Goal: Task Accomplishment & Management: Manage account settings

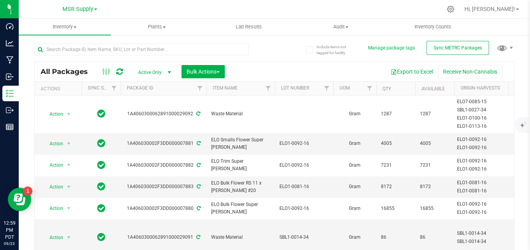
click at [274, 49] on div "All Packages Active Only Active Only Lab Samples Locked All External Internal B…" at bounding box center [274, 154] width 480 height 236
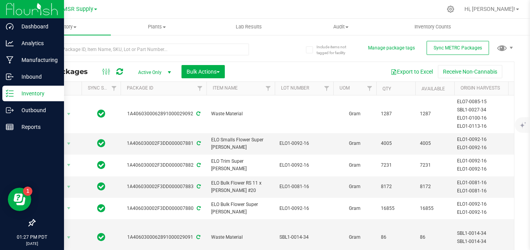
click at [11, 87] on div "Inventory" at bounding box center [33, 94] width 62 height 16
click at [12, 90] on icon at bounding box center [10, 94] width 8 height 8
click at [18, 95] on p "Inventory" at bounding box center [37, 93] width 47 height 9
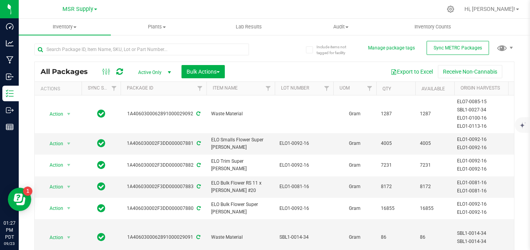
click at [273, 54] on div "All Packages Active Only Active Only Lab Samples Locked All External Internal B…" at bounding box center [274, 154] width 480 height 236
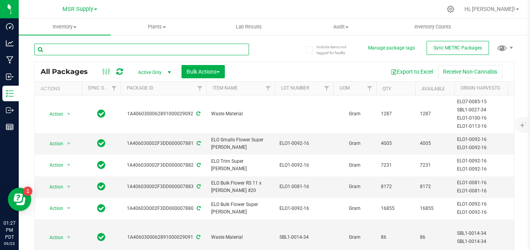
click at [141, 52] on input "text" at bounding box center [141, 50] width 215 height 12
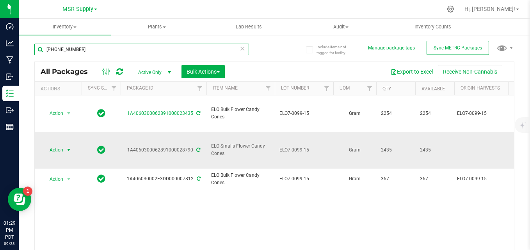
type input "[PHONE_NUMBER]"
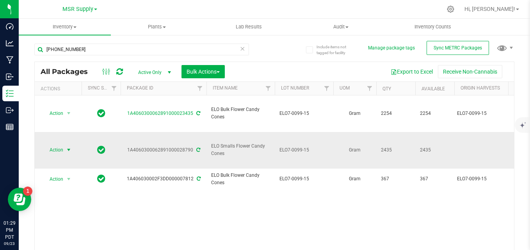
click at [58, 145] on span "Action" at bounding box center [53, 150] width 21 height 11
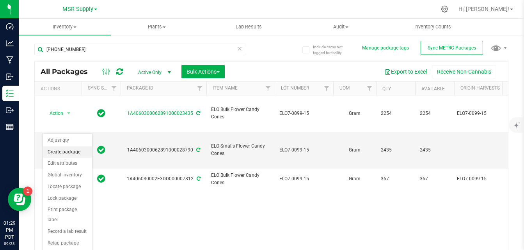
click at [72, 151] on li "Create package" at bounding box center [67, 153] width 49 height 12
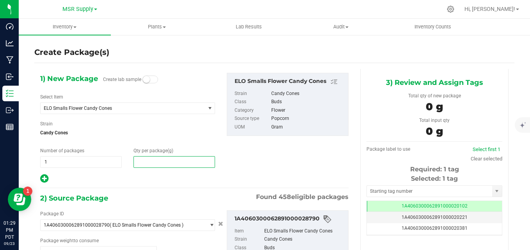
click at [172, 164] on span at bounding box center [174, 162] width 82 height 12
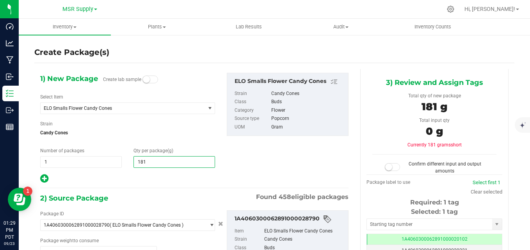
type input "1816"
type input "1,816.0000"
click at [255, 150] on div "1) New Package Create lab sample Select Item ELO Smalls Flower Candy Cones 100 …" at bounding box center [194, 128] width 320 height 111
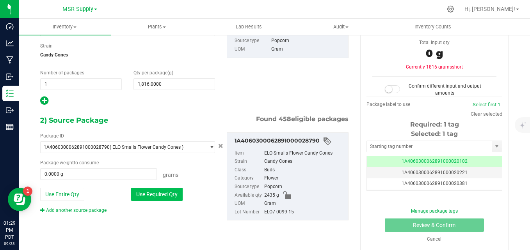
click at [178, 195] on button "Use Required Qty" at bounding box center [156, 194] width 51 height 13
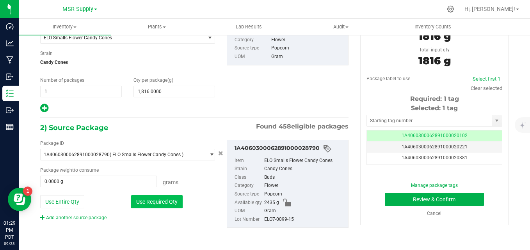
type input "1816.0000 g"
click at [387, 121] on input "text" at bounding box center [429, 120] width 125 height 11
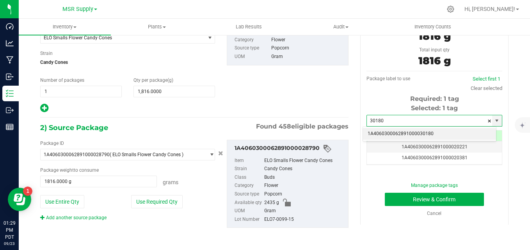
click at [392, 134] on li "1A4060300062891000030180" at bounding box center [429, 134] width 133 height 12
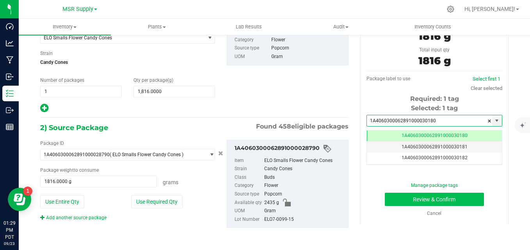
scroll to position [0, 0]
type input "1A4060300062891000030180"
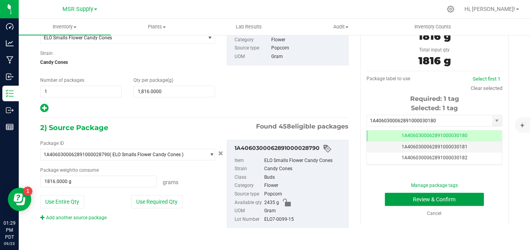
click at [401, 199] on button "Review & Confirm" at bounding box center [434, 199] width 99 height 13
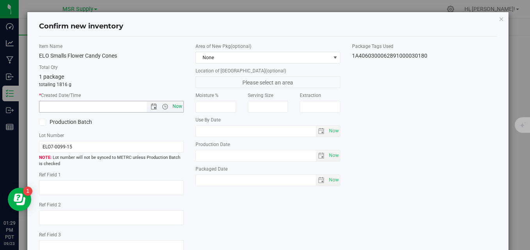
click at [177, 107] on span "Now" at bounding box center [177, 106] width 13 height 11
type input "[DATE] 1:29 PM"
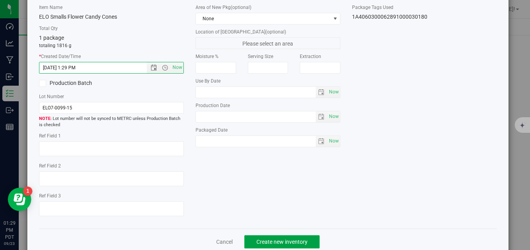
click at [301, 240] on span "Create new inventory" at bounding box center [281, 242] width 51 height 6
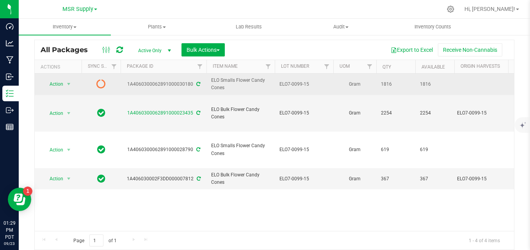
click at [196, 85] on icon at bounding box center [198, 84] width 4 height 5
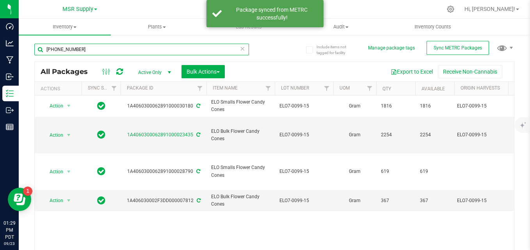
click at [117, 50] on input "[PHONE_NUMBER]" at bounding box center [141, 50] width 215 height 12
click at [61, 51] on input "[PHONE_NUMBER]" at bounding box center [141, 50] width 215 height 12
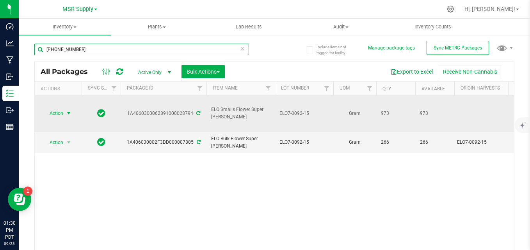
type input "[PHONE_NUMBER]"
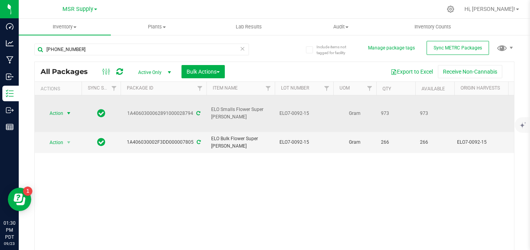
click at [59, 108] on span "Action" at bounding box center [53, 113] width 21 height 11
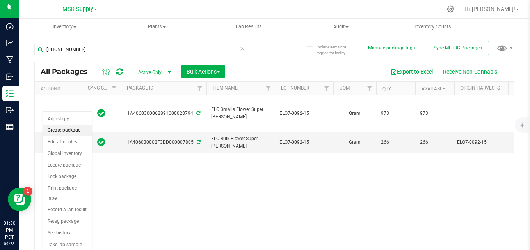
click at [64, 131] on li "Create package" at bounding box center [67, 131] width 49 height 12
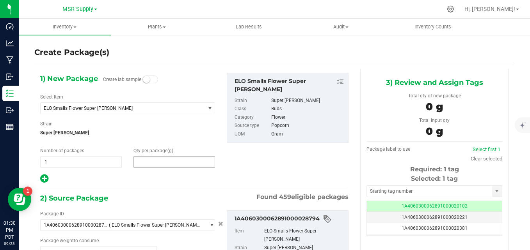
click at [181, 163] on span at bounding box center [174, 162] width 82 height 12
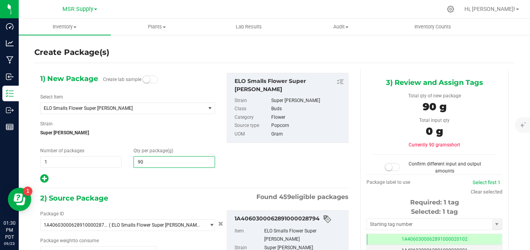
type input "908"
type input "908.0000"
click at [222, 143] on div "1) New Package Create lab sample Select Item ELO Smalls Flower Super [PERSON_NA…" at bounding box center [194, 128] width 320 height 111
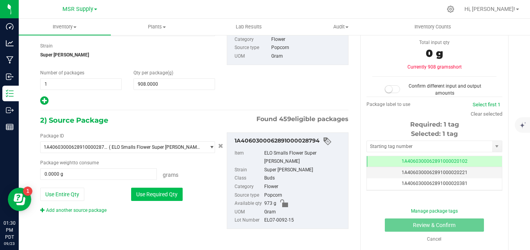
click at [172, 196] on button "Use Required Qty" at bounding box center [156, 194] width 51 height 13
type input "908.0000 g"
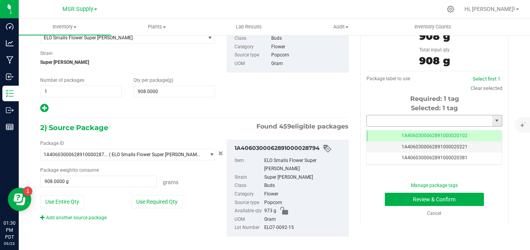
click at [421, 124] on input "text" at bounding box center [429, 120] width 125 height 11
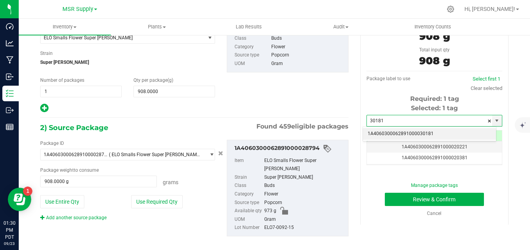
click at [371, 134] on li "1A4060300062891000030181" at bounding box center [429, 134] width 133 height 12
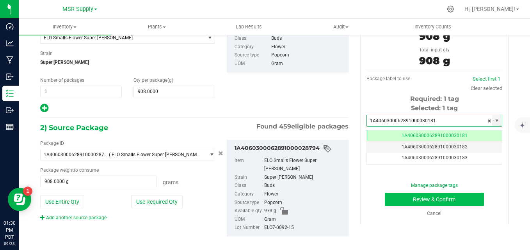
type input "1A4060300062891000030181"
click at [401, 198] on button "Review & Confirm" at bounding box center [434, 199] width 99 height 13
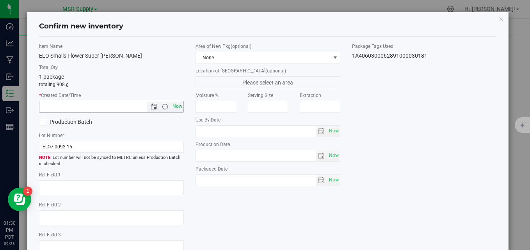
click at [175, 110] on span "Now" at bounding box center [177, 106] width 13 height 11
type input "[DATE] 1:30 PM"
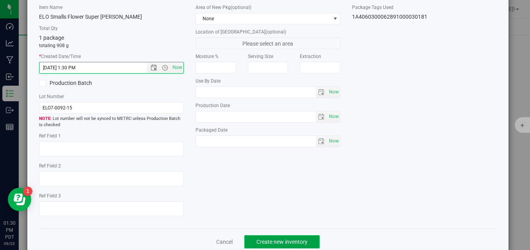
click at [271, 236] on button "Create new inventory" at bounding box center [281, 242] width 75 height 13
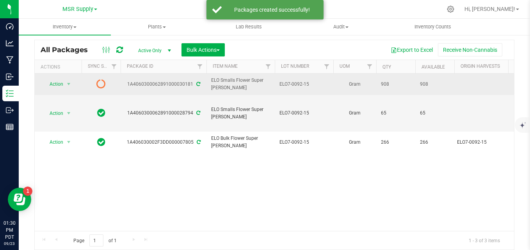
click at [198, 84] on icon at bounding box center [198, 84] width 4 height 5
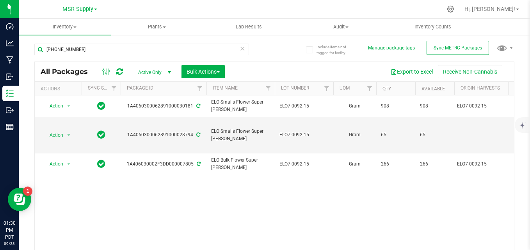
click at [240, 50] on icon at bounding box center [242, 48] width 5 height 9
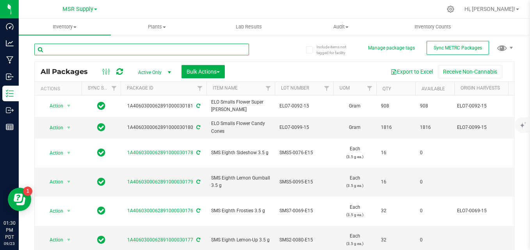
paste input "SBL1-0010-34"
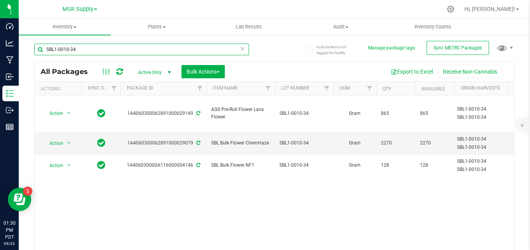
type input "SBL1-0010-34"
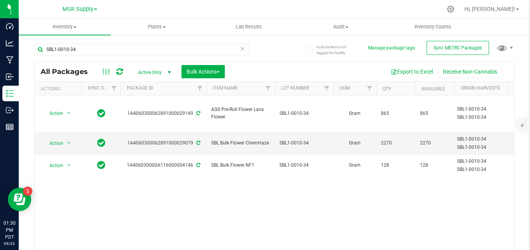
click at [281, 68] on div "Export to Excel Receive Non-Cannabis" at bounding box center [369, 71] width 277 height 13
click at [57, 138] on span "Action" at bounding box center [53, 143] width 21 height 11
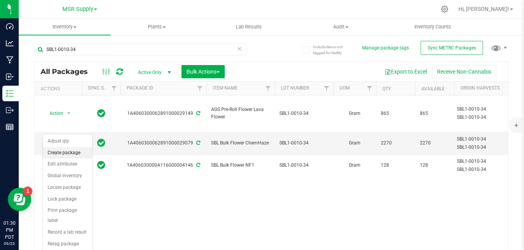
click at [53, 153] on li "Create package" at bounding box center [67, 153] width 49 height 12
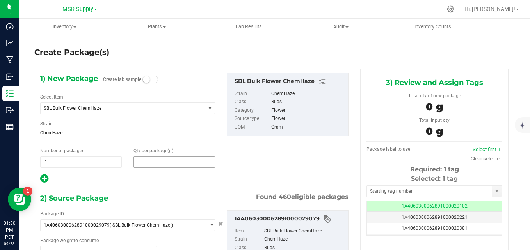
click at [158, 162] on span at bounding box center [174, 162] width 82 height 12
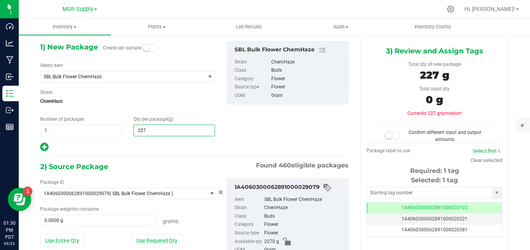
type input "2270"
click at [216, 148] on div "1) New Package Create lab sample Select Item SBL Bulk Flower ChemHaze 100 Rackz…" at bounding box center [127, 96] width 186 height 111
type input "2,270.0000"
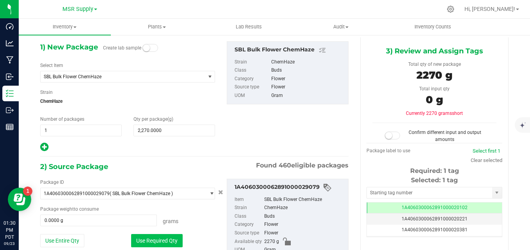
click at [156, 242] on button "Use Required Qty" at bounding box center [156, 240] width 51 height 13
type input "2270.0000 g"
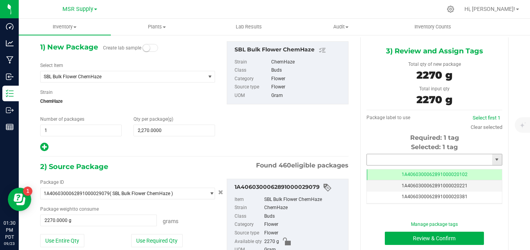
click at [394, 162] on input "text" at bounding box center [429, 159] width 125 height 11
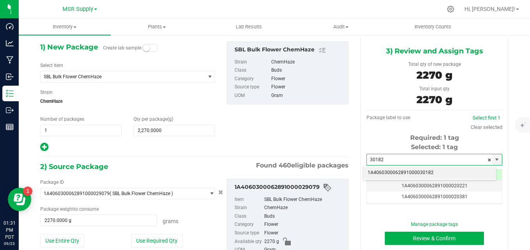
click at [398, 172] on li "1A4060300062891000030182" at bounding box center [429, 173] width 133 height 12
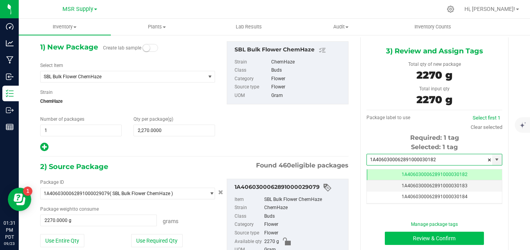
type input "1A4060300062891000030182"
click at [410, 236] on button "Review & Confirm" at bounding box center [434, 238] width 99 height 13
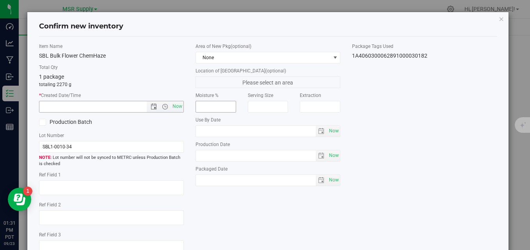
drag, startPoint x: 179, startPoint y: 105, endPoint x: 197, endPoint y: 107, distance: 18.1
click at [179, 105] on span "Now" at bounding box center [177, 106] width 13 height 11
type input "[DATE] 1:31 PM"
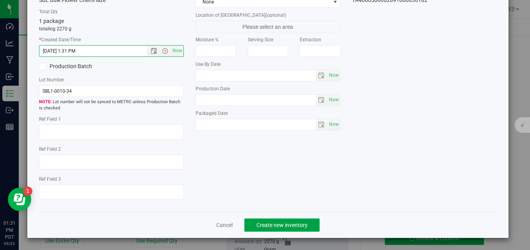
click at [277, 225] on span "Create new inventory" at bounding box center [281, 225] width 51 height 6
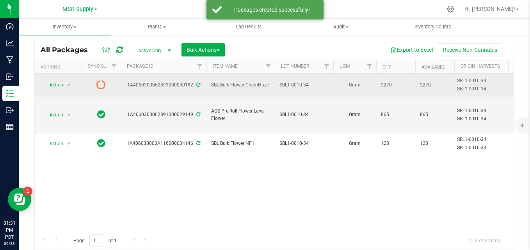
click at [196, 84] on icon at bounding box center [198, 85] width 4 height 5
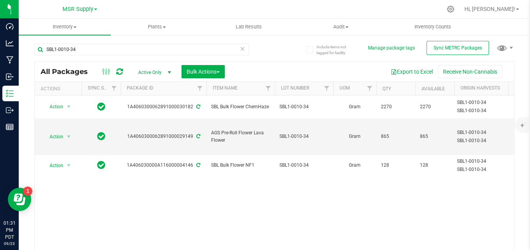
click at [242, 50] on icon at bounding box center [242, 48] width 5 height 9
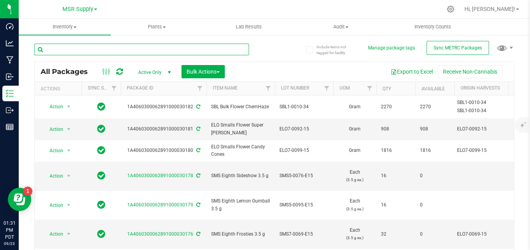
paste input "ELO1-0092-16"
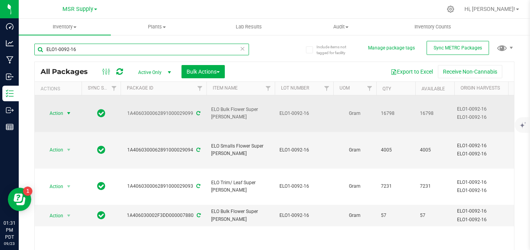
type input "ELO1-0092-16"
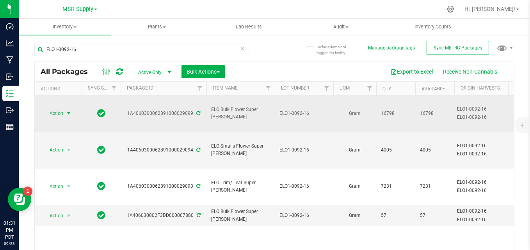
click at [59, 108] on span "Action" at bounding box center [53, 113] width 21 height 11
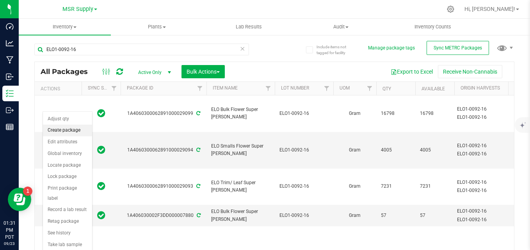
click at [54, 128] on li "Create package" at bounding box center [67, 131] width 49 height 12
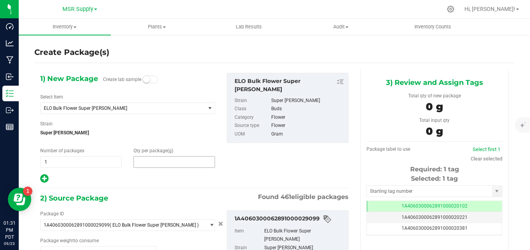
click at [177, 160] on span at bounding box center [174, 162] width 82 height 12
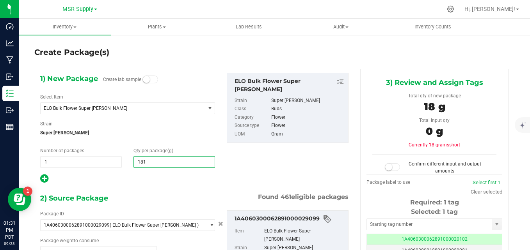
type input "1816"
type input "1,816.0000"
click at [286, 166] on div "1) New Package Create lab sample Select Item ELO Bulk Flower Super [PERSON_NAME…" at bounding box center [194, 128] width 320 height 111
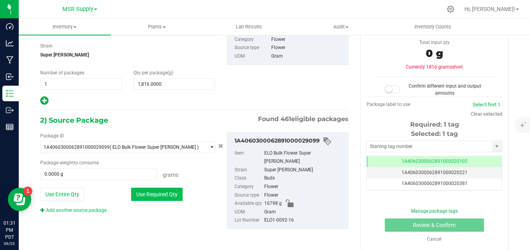
click at [172, 192] on button "Use Required Qty" at bounding box center [156, 194] width 51 height 13
type input "1816.0000 g"
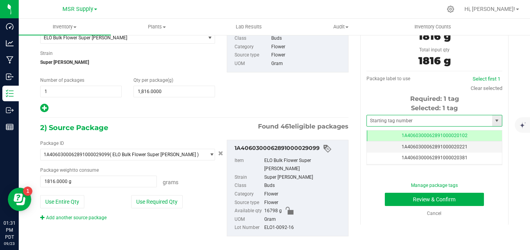
click at [426, 115] on span at bounding box center [434, 121] width 136 height 12
click at [419, 118] on input "text" at bounding box center [429, 120] width 125 height 11
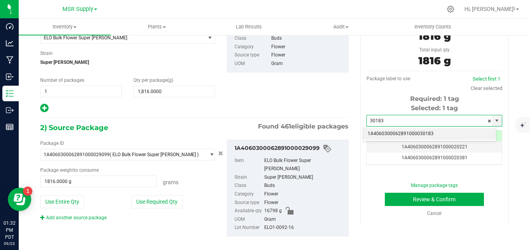
click at [372, 135] on li "1A4060300062891000030183" at bounding box center [429, 134] width 133 height 12
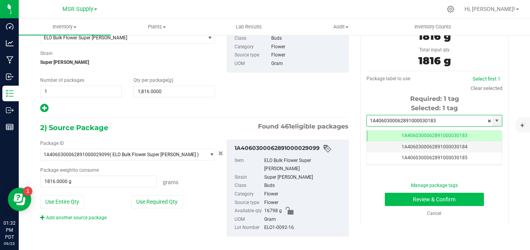
type input "1A4060300062891000030183"
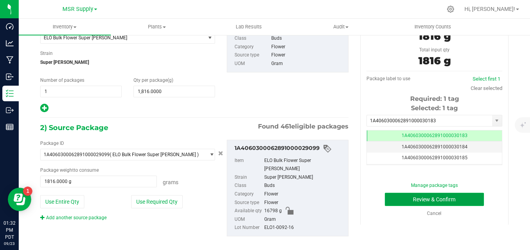
click at [385, 206] on button "Review & Confirm" at bounding box center [434, 199] width 99 height 13
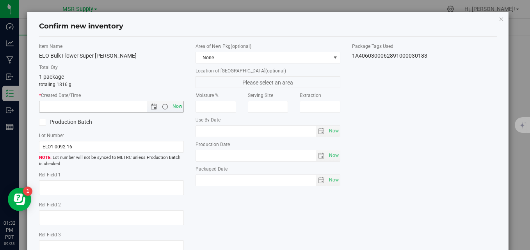
click at [173, 105] on span "Now" at bounding box center [177, 106] width 13 height 11
type input "[DATE] 1:32 PM"
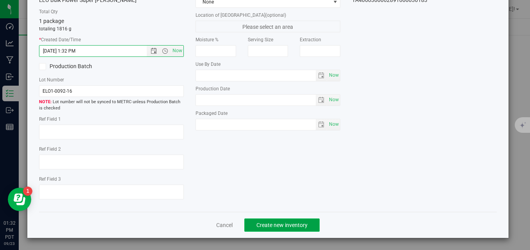
click at [281, 224] on span "Create new inventory" at bounding box center [281, 225] width 51 height 6
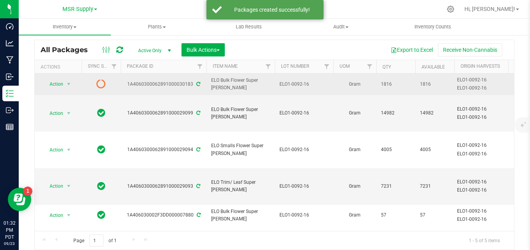
click at [198, 85] on icon at bounding box center [198, 84] width 4 height 5
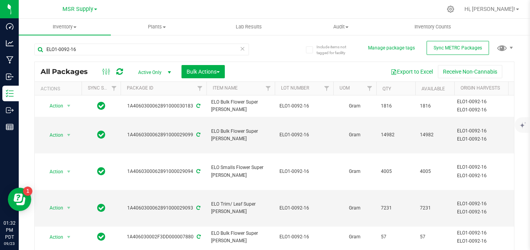
click at [240, 50] on icon at bounding box center [242, 48] width 5 height 9
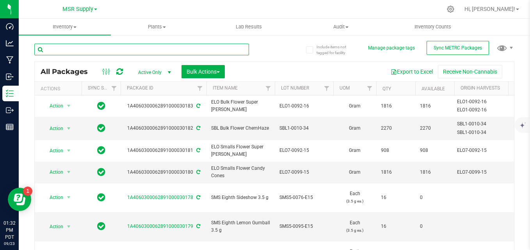
paste input "ELO1-0081-16"
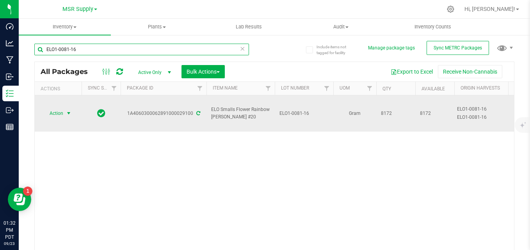
type input "ELO1-0081-16"
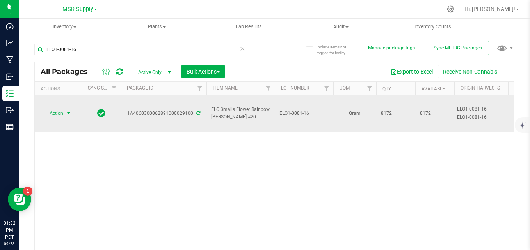
click at [49, 108] on span "Action" at bounding box center [53, 113] width 21 height 11
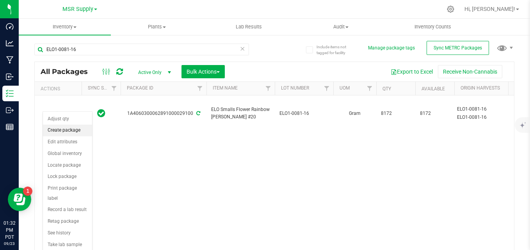
click at [60, 128] on li "Create package" at bounding box center [67, 131] width 49 height 12
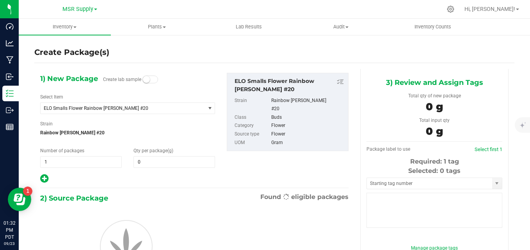
type input "0.0000"
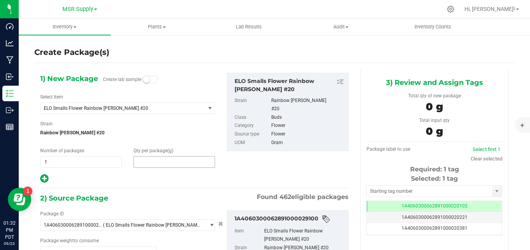
click at [170, 160] on span at bounding box center [174, 162] width 82 height 12
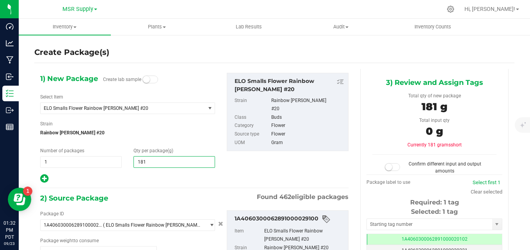
type input "1816"
type input "1,816.0000"
click at [259, 168] on div "1) New Package Create lab sample Select Item ELO Smalls Flower Rainbow [PERSON_…" at bounding box center [194, 128] width 320 height 111
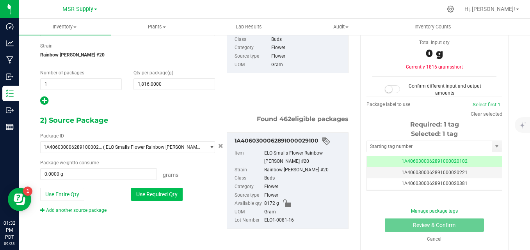
click at [176, 197] on button "Use Required Qty" at bounding box center [156, 194] width 51 height 13
type input "1816.0000 g"
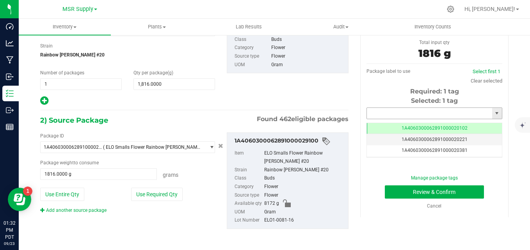
click at [422, 108] on input "text" at bounding box center [429, 113] width 125 height 11
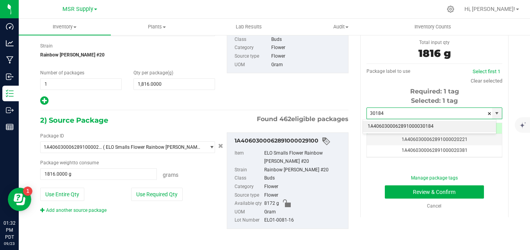
click at [385, 126] on li "1A4060300062891000030184" at bounding box center [429, 127] width 133 height 12
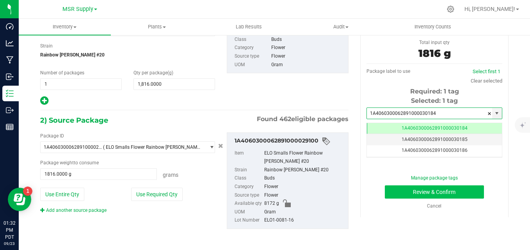
type input "1A4060300062891000030184"
click at [389, 188] on button "Review & Confirm" at bounding box center [434, 192] width 99 height 13
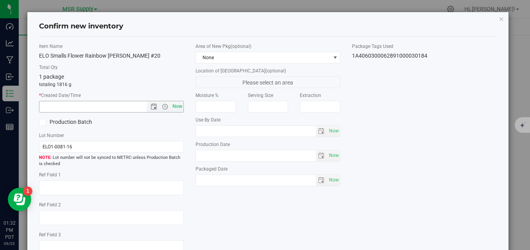
click at [179, 111] on span "Now" at bounding box center [177, 106] width 13 height 11
type input "[DATE] 1:32 PM"
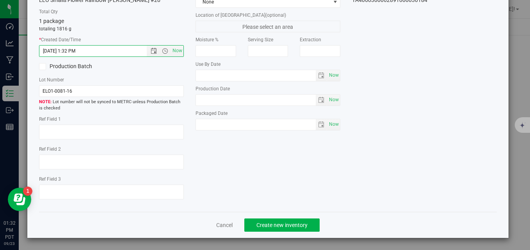
click at [286, 234] on div "Cancel Create new inventory" at bounding box center [268, 225] width 458 height 26
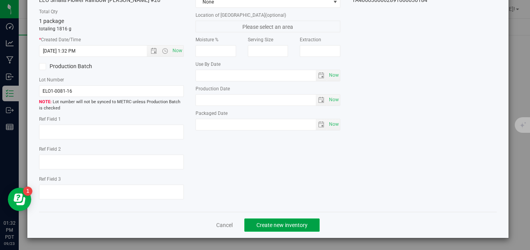
click at [286, 231] on button "Create new inventory" at bounding box center [281, 225] width 75 height 13
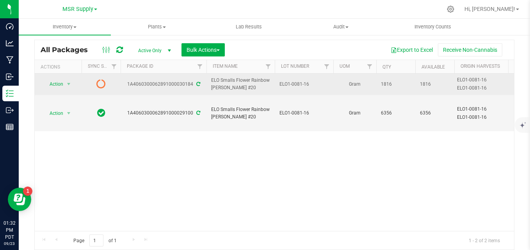
click at [196, 85] on icon at bounding box center [198, 84] width 4 height 5
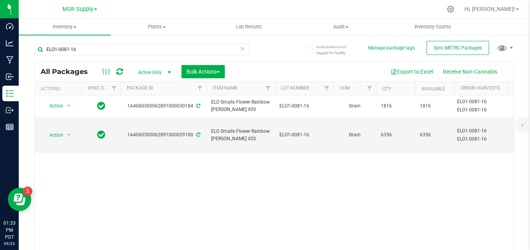
click at [240, 49] on icon at bounding box center [242, 48] width 5 height 9
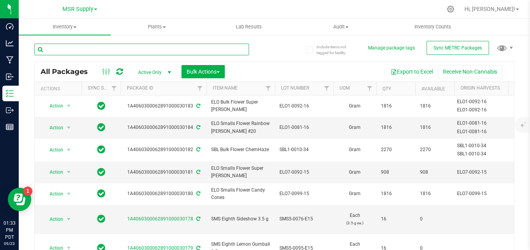
paste input "SBL1-0099-34"
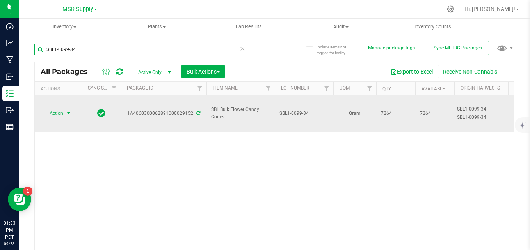
type input "SBL1-0099-34"
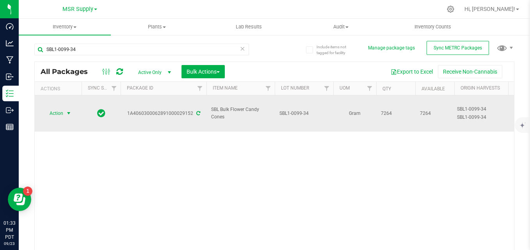
click at [65, 108] on span "select" at bounding box center [69, 113] width 10 height 11
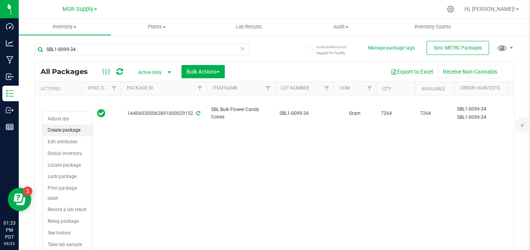
click at [78, 133] on li "Create package" at bounding box center [67, 131] width 49 height 12
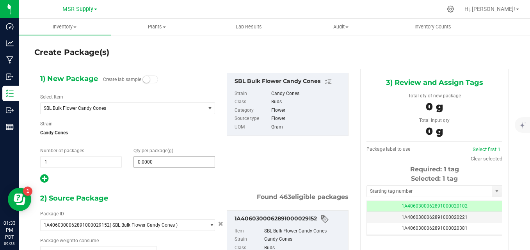
click at [181, 160] on span "0.0000 0" at bounding box center [174, 162] width 82 height 12
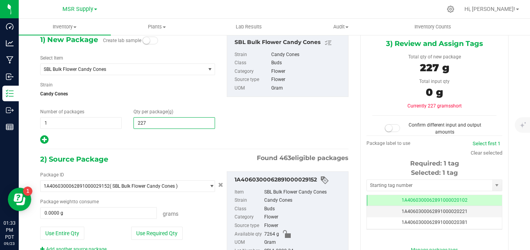
type input "2270"
click at [234, 142] on div "1) New Package Create lab sample Select Item SBL Bulk Flower Candy Cones 100 Ra…" at bounding box center [194, 89] width 320 height 111
type input "2,270.0000"
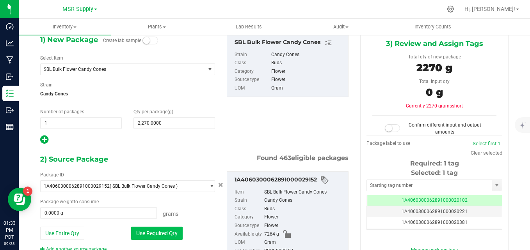
click at [178, 237] on button "Use Required Qty" at bounding box center [156, 233] width 51 height 13
type input "2270.0000 g"
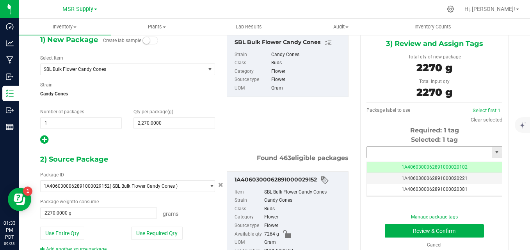
click at [385, 150] on input "text" at bounding box center [429, 152] width 125 height 11
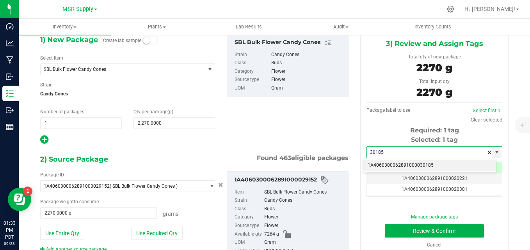
click at [449, 167] on li "1A4060300062891000030185" at bounding box center [429, 166] width 133 height 12
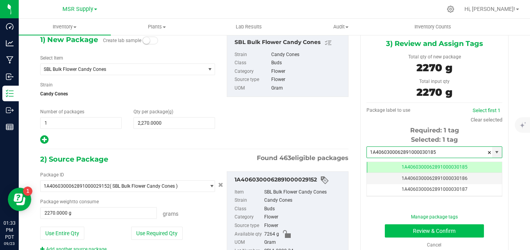
type input "1A4060300062891000030185"
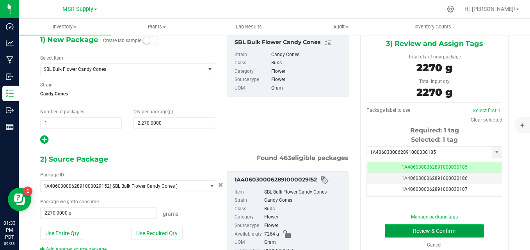
click at [426, 230] on button "Review & Confirm" at bounding box center [434, 231] width 99 height 13
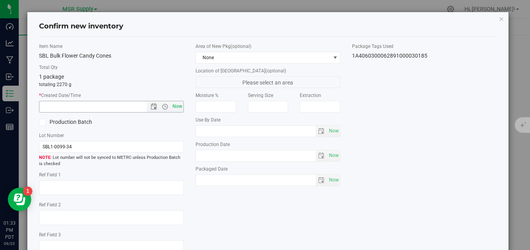
click at [178, 108] on span "Now" at bounding box center [177, 106] width 13 height 11
type input "[DATE] 1:33 PM"
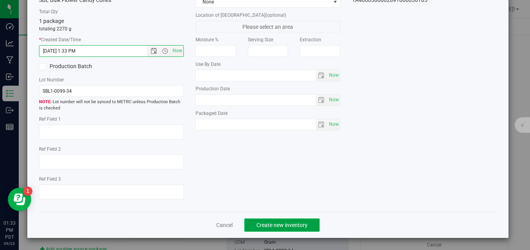
click at [296, 224] on span "Create new inventory" at bounding box center [281, 225] width 51 height 6
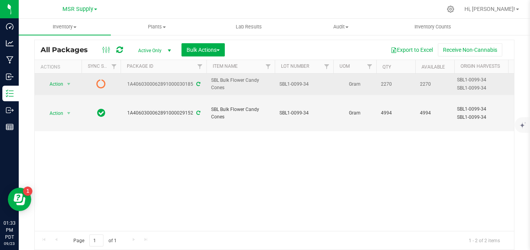
click at [199, 82] on icon at bounding box center [198, 84] width 4 height 5
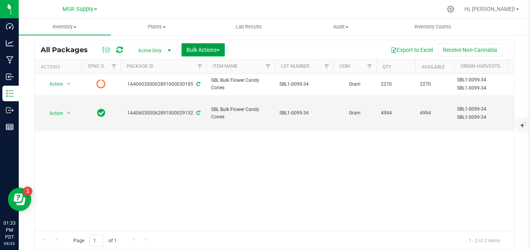
click at [217, 51] on span "Bulk Actions" at bounding box center [202, 50] width 33 height 6
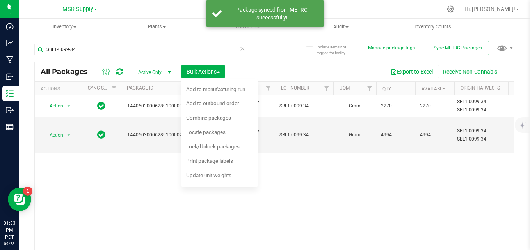
click at [240, 49] on icon at bounding box center [242, 48] width 5 height 9
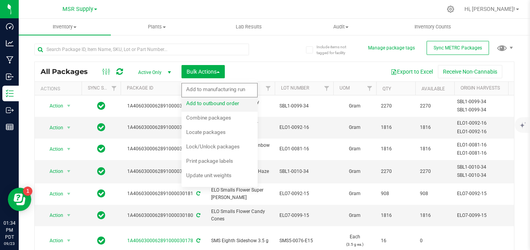
click at [226, 102] on span "Add to outbound order" at bounding box center [212, 103] width 53 height 6
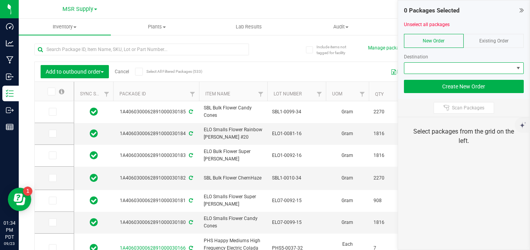
click at [465, 66] on span at bounding box center [459, 68] width 110 height 11
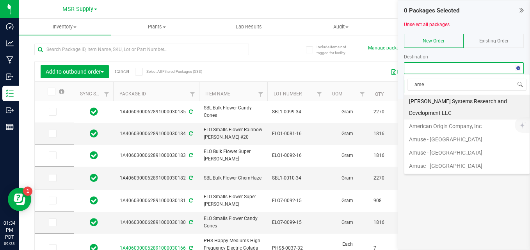
type input "amer"
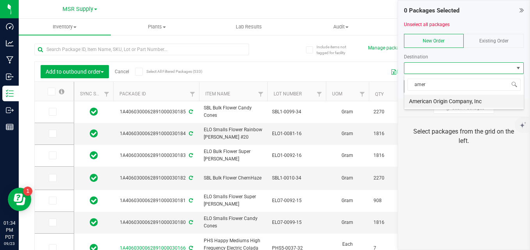
click at [457, 100] on li "American Origin Company, Inc" at bounding box center [463, 101] width 119 height 13
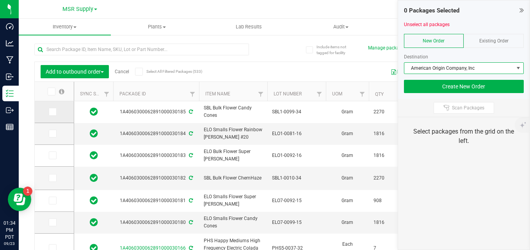
click at [49, 113] on span at bounding box center [53, 112] width 8 height 8
click at [0, 0] on input "checkbox" at bounding box center [0, 0] width 0 height 0
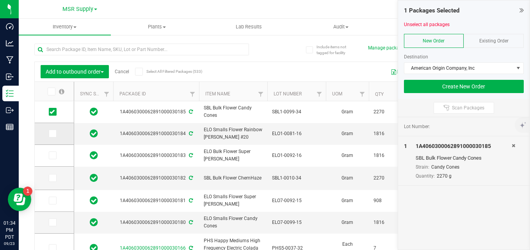
click at [50, 134] on icon at bounding box center [52, 134] width 5 height 0
click at [0, 0] on input "checkbox" at bounding box center [0, 0] width 0 height 0
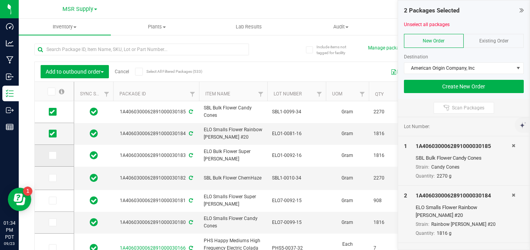
click at [50, 156] on icon at bounding box center [52, 156] width 5 height 0
click at [0, 0] on input "checkbox" at bounding box center [0, 0] width 0 height 0
click at [55, 177] on span at bounding box center [53, 178] width 8 height 8
click at [0, 0] on input "checkbox" at bounding box center [0, 0] width 0 height 0
click at [50, 197] on span at bounding box center [53, 201] width 8 height 8
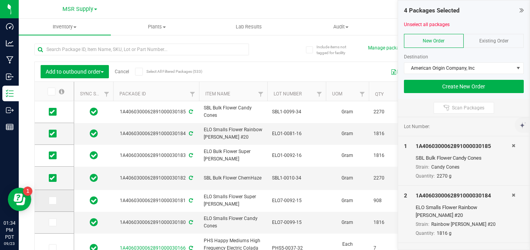
click at [0, 0] on input "checkbox" at bounding box center [0, 0] width 0 height 0
click at [54, 223] on icon at bounding box center [52, 223] width 5 height 0
click at [0, 0] on input "checkbox" at bounding box center [0, 0] width 0 height 0
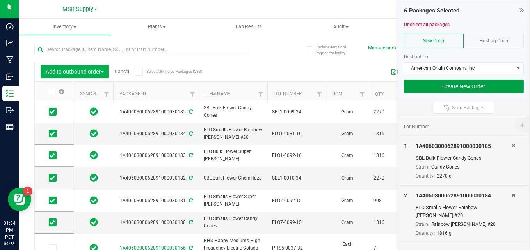
click at [452, 87] on button "Create New Order" at bounding box center [464, 86] width 120 height 13
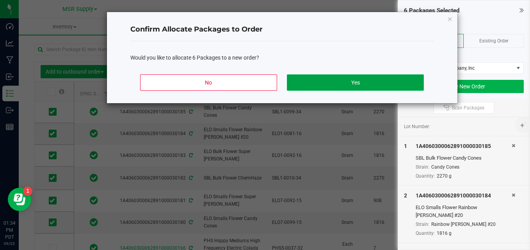
click at [333, 84] on button "Yes" at bounding box center [355, 83] width 137 height 16
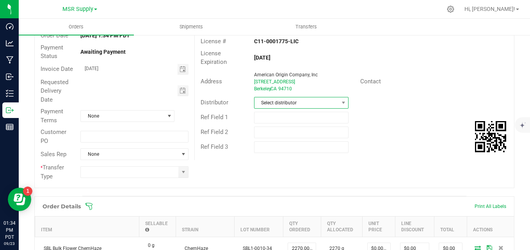
click at [327, 107] on span "Select distributor" at bounding box center [296, 103] width 84 height 11
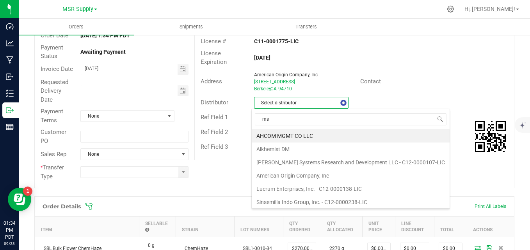
type input "msr"
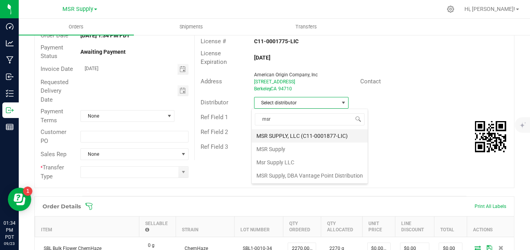
click at [323, 134] on li "MSR SUPPLY, LLC (C11-0001877-LIC)" at bounding box center [310, 136] width 116 height 13
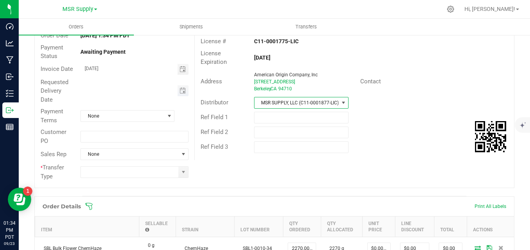
scroll to position [39, 0]
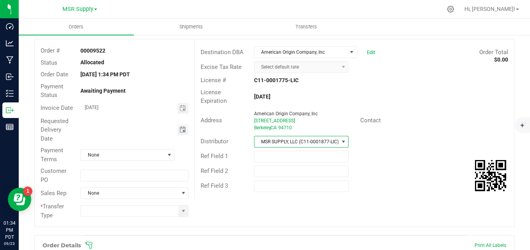
click at [179, 130] on span "Toggle calendar" at bounding box center [182, 130] width 6 height 6
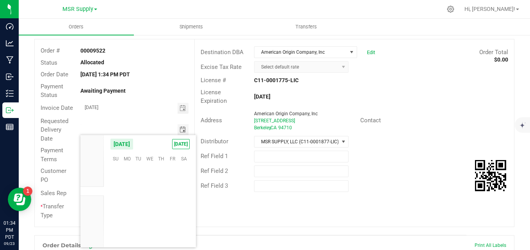
scroll to position [126530, 0]
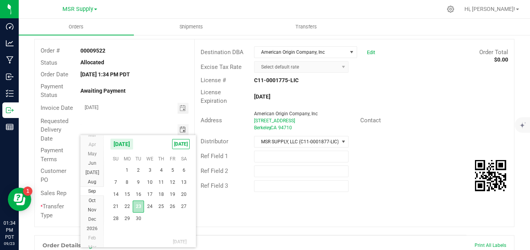
click at [138, 207] on span "23" at bounding box center [138, 207] width 11 height 12
type input "[DATE]"
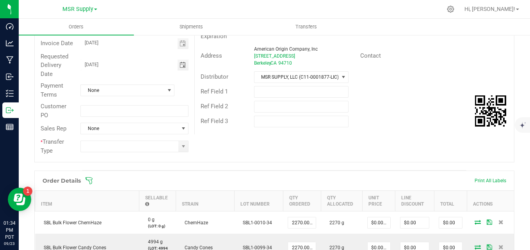
scroll to position [117, 0]
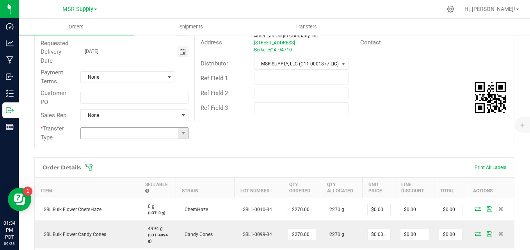
click at [135, 135] on input at bounding box center [130, 133] width 98 height 11
click at [182, 132] on span at bounding box center [183, 133] width 6 height 6
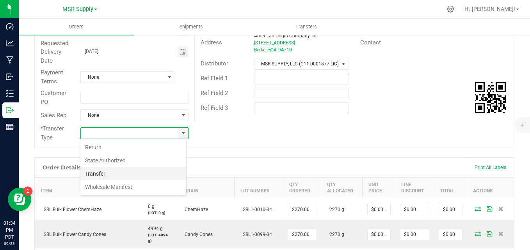
click at [147, 173] on li "Transfer" at bounding box center [133, 173] width 106 height 13
type input "Transfer"
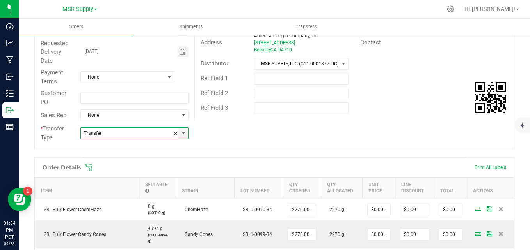
click at [252, 140] on div "Order # 00009522 Status Allocated Order Date [DATE] 1:34 PM PDT Payment Status …" at bounding box center [274, 55] width 479 height 188
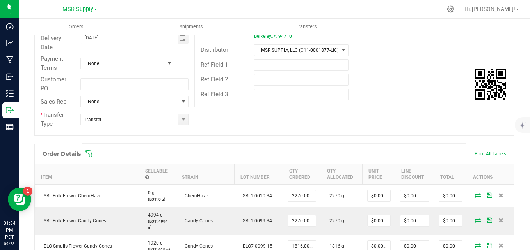
scroll to position [117, 0]
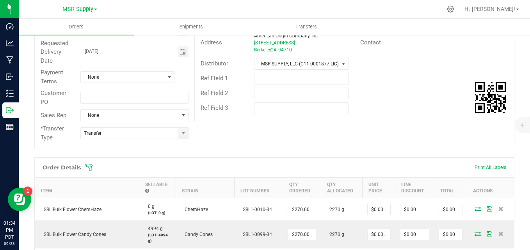
click at [271, 86] on div "Ref Field 2" at bounding box center [354, 93] width 319 height 15
click at [272, 79] on input "text" at bounding box center [301, 79] width 95 height 12
type input "Shasta Bulk Sale"
click at [278, 146] on div "Order # 00009522 Status Allocated Order Date [DATE] 1:34 PM PDT Payment Status …" at bounding box center [274, 55] width 479 height 188
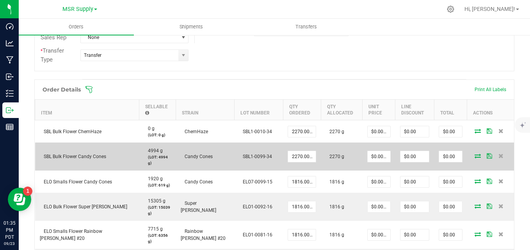
scroll to position [234, 0]
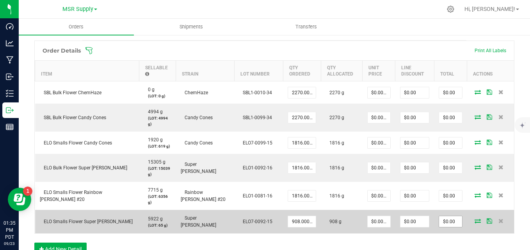
type input "0"
click at [443, 220] on input "0" at bounding box center [450, 222] width 23 height 11
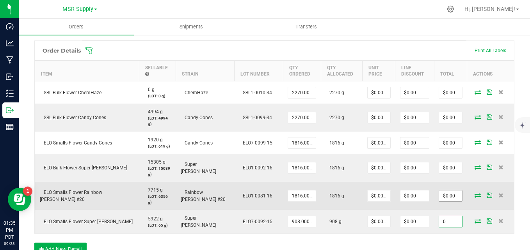
type input "0"
type input "$0.00"
click at [447, 194] on input "0" at bounding box center [450, 196] width 23 height 11
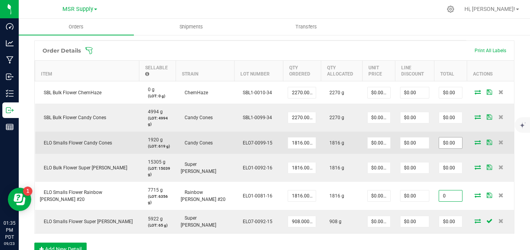
type input "0"
type input "$0.00"
click at [444, 140] on input "0" at bounding box center [450, 143] width 23 height 11
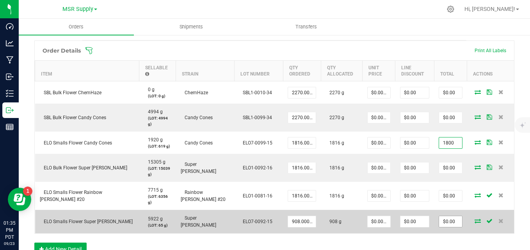
type input "1800"
type input "$0.99119"
type input "$1,800.00"
click at [450, 224] on input "0" at bounding box center [450, 222] width 23 height 11
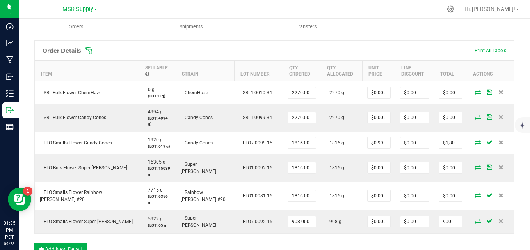
type input "900"
type input "$0.99119"
type input "$900.00"
click at [449, 238] on div "Order Details Print All Labels Item Sellable Strain Lot Number Qty Ordered Qty …" at bounding box center [274, 153] width 480 height 224
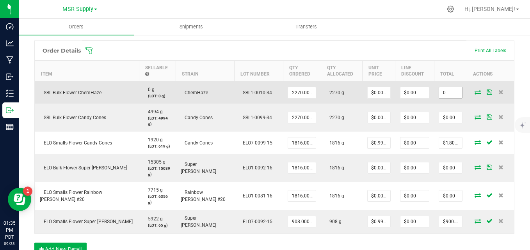
click at [439, 90] on input "0" at bounding box center [450, 92] width 23 height 11
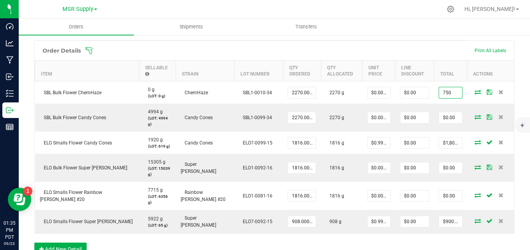
type input "750"
type input "$0.33040"
type input "$750.00"
click at [430, 50] on span at bounding box center [325, 51] width 480 height 8
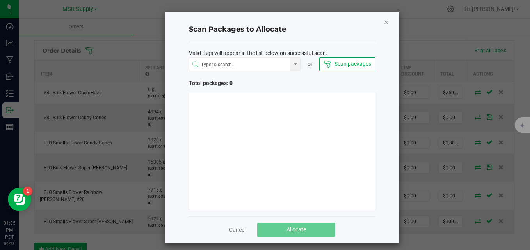
click at [384, 22] on icon "Close" at bounding box center [386, 21] width 5 height 9
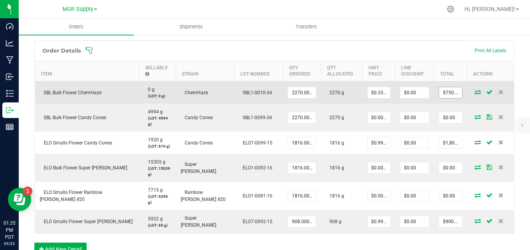
type input "750"
click at [453, 89] on input "750" at bounding box center [450, 92] width 23 height 11
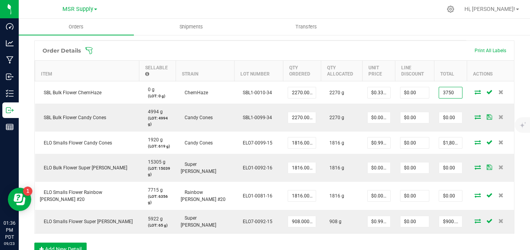
type input "3750"
type input "$1.65198"
type input "$3,750.00"
click at [518, 80] on div "Back to Orders Order details Export PDF Done Editing Order # 00009522 Status Al…" at bounding box center [274, 96] width 511 height 592
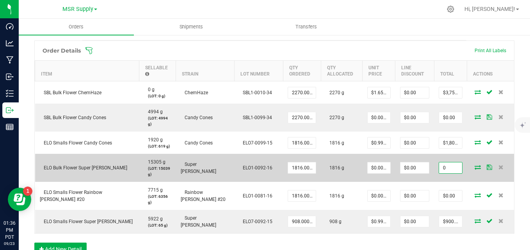
click at [439, 167] on input "0" at bounding box center [450, 168] width 23 height 11
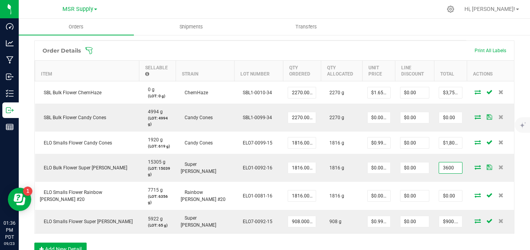
type input "3600"
type input "$1.98238"
type input "$3,600.00"
click at [516, 89] on div "Back to Orders Order details Export PDF Done Editing Order # 00009522 Status Al…" at bounding box center [274, 96] width 511 height 592
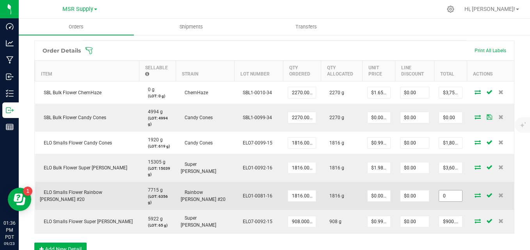
click at [451, 195] on input "0" at bounding box center [450, 196] width 23 height 11
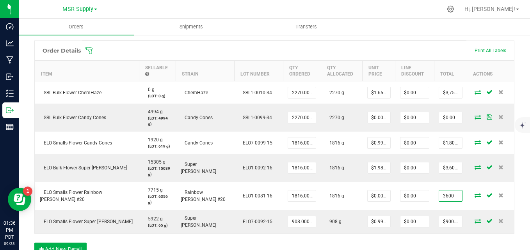
type input "3600"
type input "$1.98238"
type input "$3,600.00"
click at [513, 195] on div "Back to Orders Order details Export PDF Done Editing Order # 00009522 Status Al…" at bounding box center [274, 96] width 511 height 592
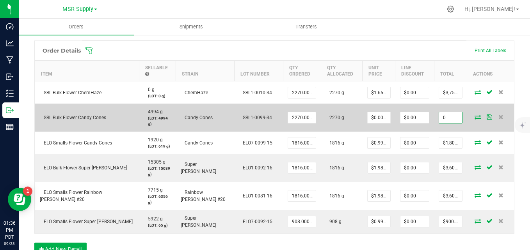
click at [453, 119] on input "0" at bounding box center [450, 117] width 23 height 11
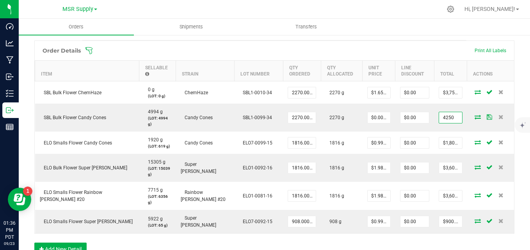
type input "4250"
type input "$1.87225"
type input "$4,250.00"
click at [511, 71] on div "Back to Orders Order details Export PDF Done Editing Order # 00009522 Status Al…" at bounding box center [274, 96] width 511 height 592
click at [516, 77] on div "Back to Orders Order details Export PDF Done Editing Order # 00009522 Status Al…" at bounding box center [274, 96] width 511 height 592
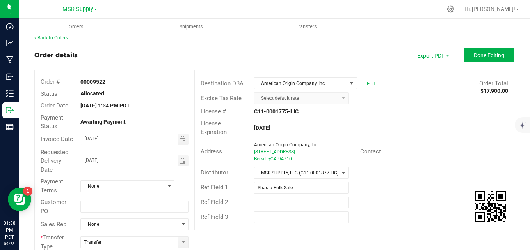
scroll to position [0, 0]
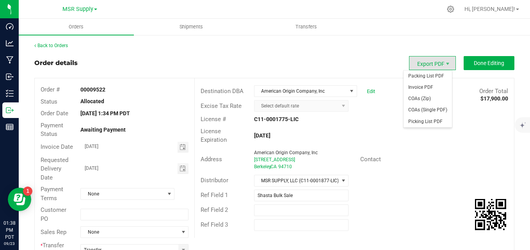
click at [416, 68] on span "Export PDF" at bounding box center [432, 63] width 47 height 14
click at [418, 80] on span "Packing List PDF" at bounding box center [427, 76] width 48 height 11
click at [430, 66] on span "Export PDF" at bounding box center [432, 63] width 47 height 14
click at [423, 85] on span "Invoice PDF" at bounding box center [427, 87] width 48 height 11
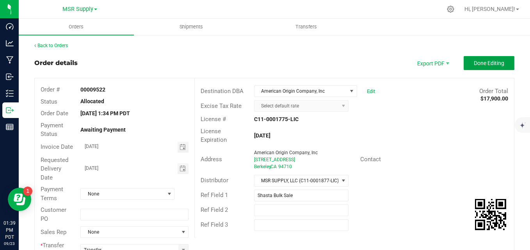
drag, startPoint x: 482, startPoint y: 59, endPoint x: 419, endPoint y: 59, distance: 63.2
click at [482, 59] on button "Done Editing" at bounding box center [488, 63] width 51 height 14
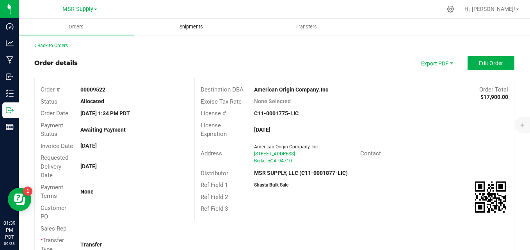
click at [202, 28] on span "Shipments" at bounding box center [191, 26] width 44 height 7
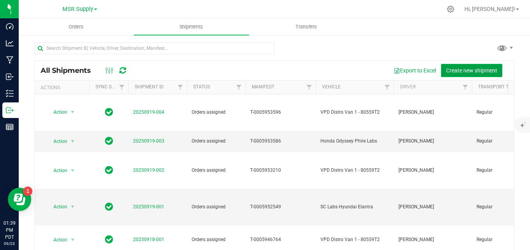
click at [462, 69] on span "Create new shipment" at bounding box center [471, 70] width 51 height 6
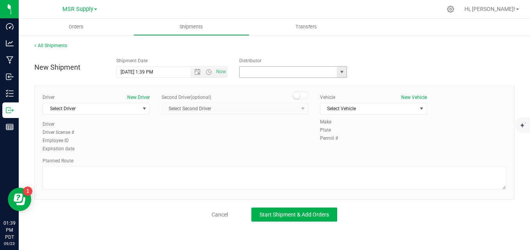
click at [263, 69] on input "text" at bounding box center [287, 72] width 94 height 11
click at [263, 86] on li "American Origin Company, Inc" at bounding box center [293, 86] width 107 height 12
type input "American Origin Company, Inc"
click at [200, 151] on div "Driver New Driver Select Driver Select Driver [PERSON_NAME] [PERSON_NAME] [PERS…" at bounding box center [274, 124] width 475 height 60
click at [52, 45] on link "All Shipments" at bounding box center [50, 45] width 33 height 5
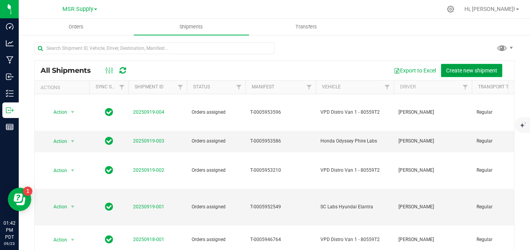
click at [446, 69] on span "Create new shipment" at bounding box center [471, 70] width 51 height 6
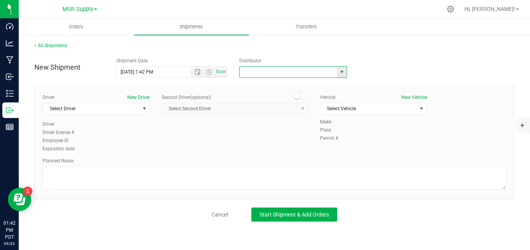
click at [284, 74] on input "text" at bounding box center [287, 72] width 94 height 11
click at [139, 109] on span "Select Driver" at bounding box center [91, 108] width 97 height 11
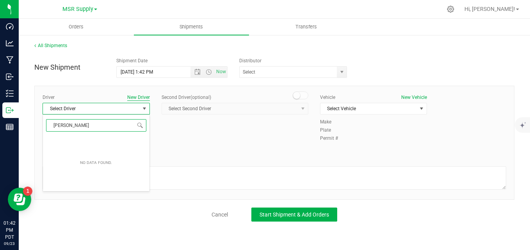
type input "[PERSON_NAME]"
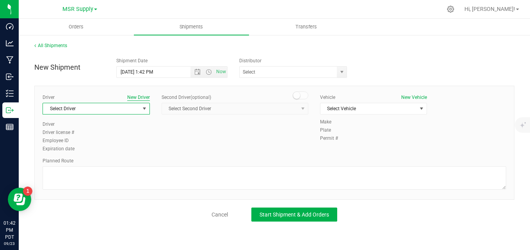
click at [144, 99] on button "New Driver" at bounding box center [138, 97] width 23 height 7
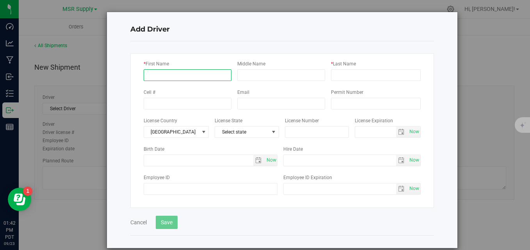
click at [167, 77] on input "* First Name" at bounding box center [188, 75] width 88 height 12
type input "[PERSON_NAME]"
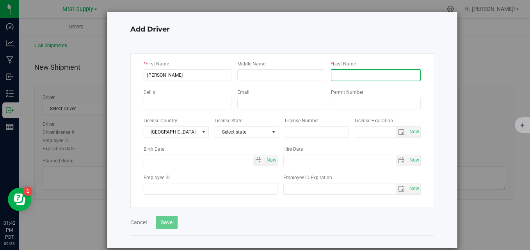
click at [357, 79] on input "* Last Name" at bounding box center [376, 75] width 90 height 12
type input "F"
type input "[PERSON_NAME]"
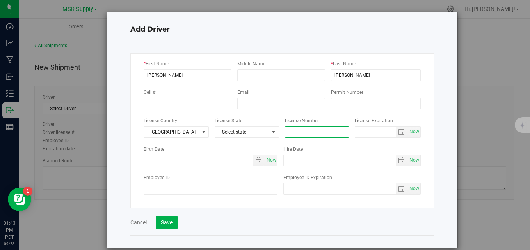
click at [304, 130] on input "text" at bounding box center [317, 132] width 64 height 12
type input "7"
type input "A9092826"
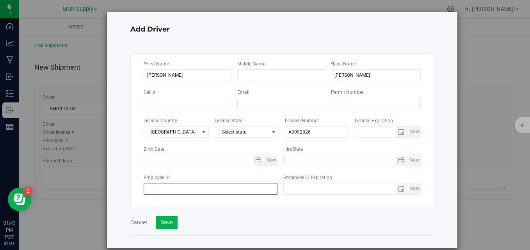
click at [204, 187] on input "Employee ID" at bounding box center [211, 189] width 134 height 12
type input "4995"
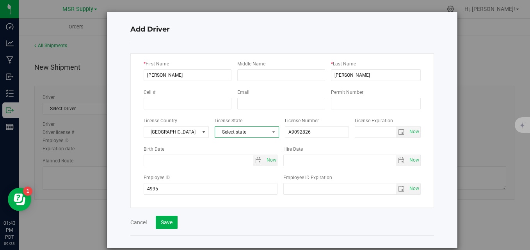
click at [247, 135] on span "Select state" at bounding box center [242, 132] width 54 height 11
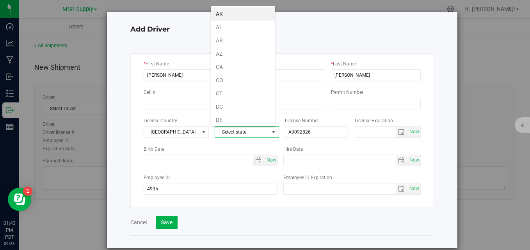
scroll to position [12, 65]
click at [235, 69] on li "CA" at bounding box center [243, 66] width 64 height 13
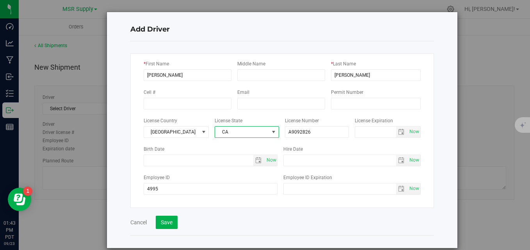
click at [273, 54] on div "* First Name [PERSON_NAME] Middle Name * Last Name [PERSON_NAME] Cell # Email P…" at bounding box center [282, 130] width 304 height 155
click at [162, 102] on input "tel" at bounding box center [188, 104] width 88 height 12
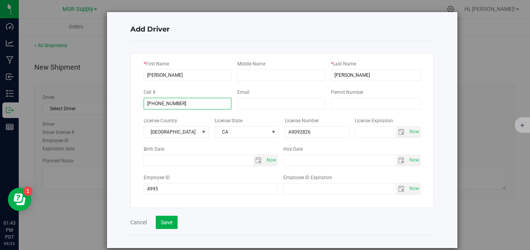
type input "[PHONE_NUMBER]"
click at [196, 92] on div "Cell # [PHONE_NUMBER]" at bounding box center [191, 98] width 94 height 21
click at [163, 222] on button "Save" at bounding box center [167, 222] width 22 height 13
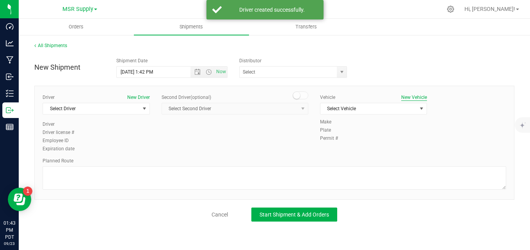
click at [404, 97] on button "New Vehicle" at bounding box center [414, 97] width 26 height 7
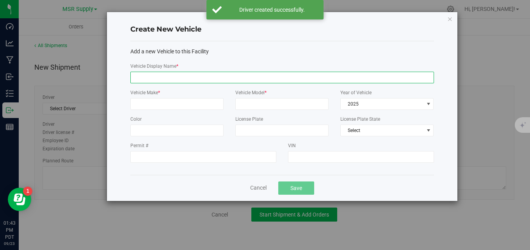
click at [195, 73] on input "Vehicle Display Name *" at bounding box center [282, 78] width 304 height 12
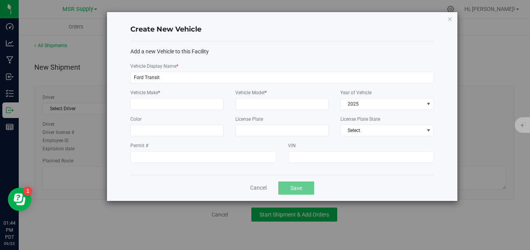
click at [254, 41] on div "Create New Vehicle" at bounding box center [282, 29] width 304 height 23
click at [185, 80] on input "Ford Transit" at bounding box center [282, 78] width 304 height 12
type input "Ford Transit American"
click at [254, 53] on div "Add a new Vehicle to this Facility Vehicle Display Name * Ford Transit American…" at bounding box center [282, 108] width 304 height 134
drag, startPoint x: 192, startPoint y: 101, endPoint x: 195, endPoint y: 101, distance: 4.0
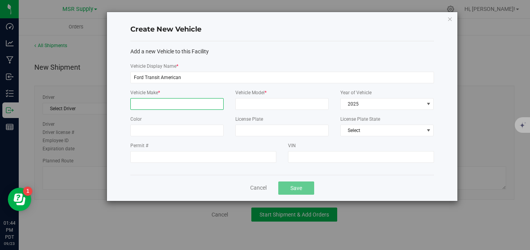
click at [192, 101] on input "Vehicle Make *" at bounding box center [176, 104] width 93 height 12
type input "Ford"
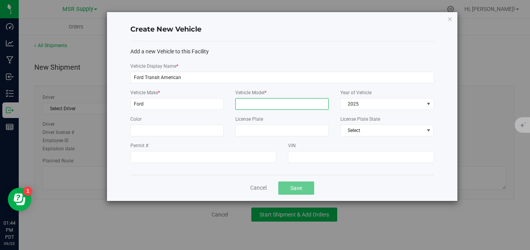
click at [272, 106] on input "Vehicle Model *" at bounding box center [281, 104] width 93 height 12
type input "Transit"
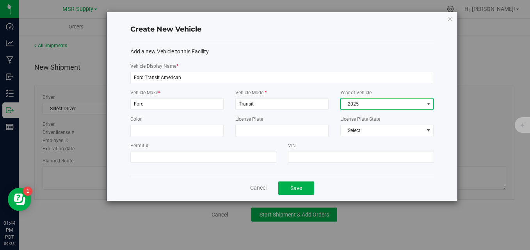
click at [399, 108] on span "2025" at bounding box center [382, 104] width 83 height 11
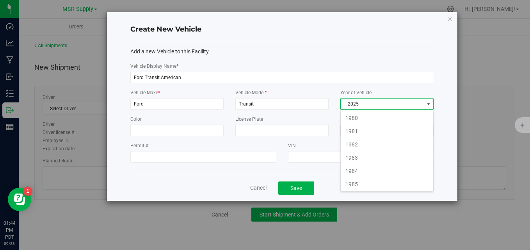
scroll to position [12, 94]
click at [363, 143] on li "2022" at bounding box center [387, 143] width 92 height 13
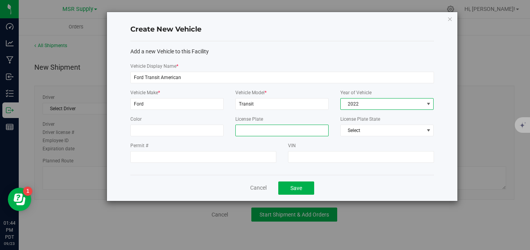
click at [240, 129] on input "License Plate" at bounding box center [281, 131] width 93 height 12
drag, startPoint x: 274, startPoint y: 133, endPoint x: 234, endPoint y: 134, distance: 40.6
click at [234, 134] on div "License Plate 7LHK136" at bounding box center [281, 129] width 105 height 27
type input "7LHK136"
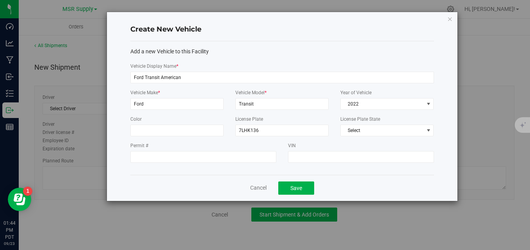
click at [204, 144] on label "Permit #" at bounding box center [203, 145] width 146 height 7
click at [204, 151] on input "Permit #" at bounding box center [203, 157] width 146 height 12
click at [383, 133] on span "Select" at bounding box center [382, 130] width 83 height 11
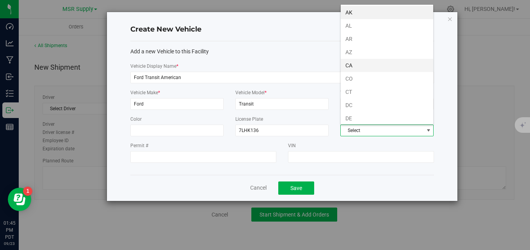
click at [360, 63] on li "CA" at bounding box center [387, 65] width 92 height 13
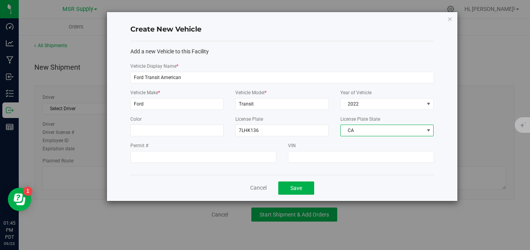
click at [330, 144] on label "VIN" at bounding box center [361, 145] width 146 height 7
click at [330, 151] on input "VIN" at bounding box center [361, 157] width 146 height 12
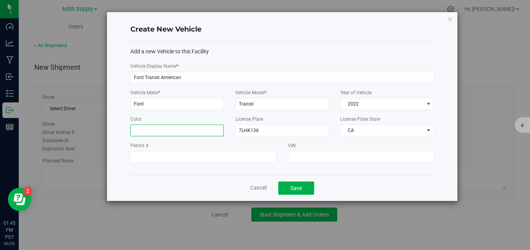
click at [211, 130] on input "Color" at bounding box center [176, 131] width 93 height 12
click at [259, 49] on div "Add a new Vehicle to this Facility Vehicle Display Name * Ford Transit American…" at bounding box center [282, 108] width 304 height 134
click at [297, 183] on button "Save" at bounding box center [296, 188] width 36 height 13
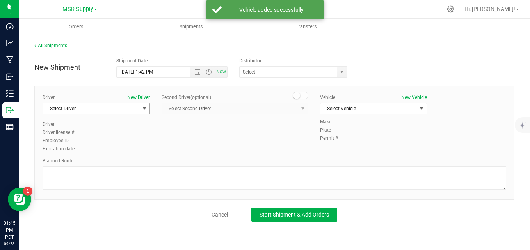
click at [132, 108] on span "Select Driver" at bounding box center [91, 108] width 97 height 11
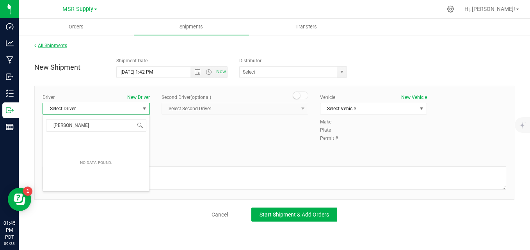
click at [48, 43] on link "All Shipments" at bounding box center [50, 45] width 33 height 5
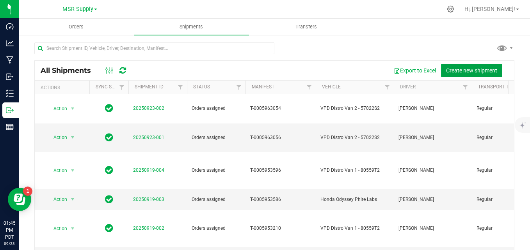
click at [457, 71] on span "Create new shipment" at bounding box center [471, 70] width 51 height 6
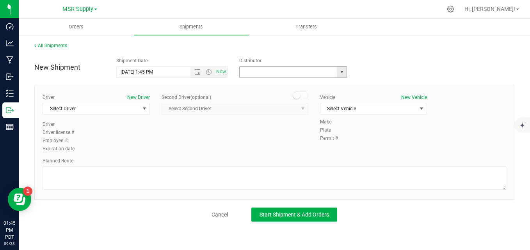
click at [288, 71] on input "text" at bounding box center [287, 72] width 94 height 11
click at [338, 73] on span "select" at bounding box center [342, 72] width 10 height 11
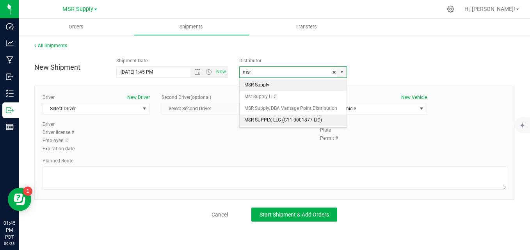
click at [284, 116] on li "MSR SUPPLY, LLC (C11-0001877-LIC)" at bounding box center [293, 121] width 107 height 12
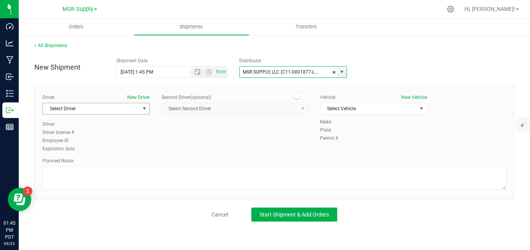
type input "MSR SUPPLY, LLC (C11-0001877-LIC)"
click at [125, 106] on span "Select Driver" at bounding box center [91, 108] width 97 height 11
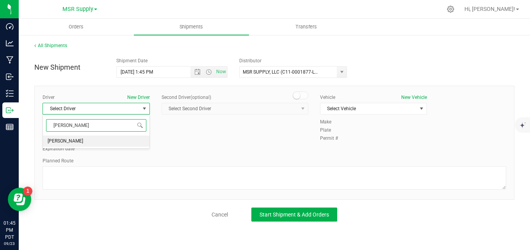
click at [108, 139] on li "[PERSON_NAME]" at bounding box center [96, 142] width 107 height 12
type input "[PERSON_NAME]"
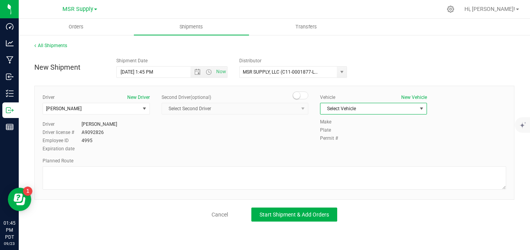
click at [345, 108] on span "Select Vehicle" at bounding box center [368, 108] width 97 height 11
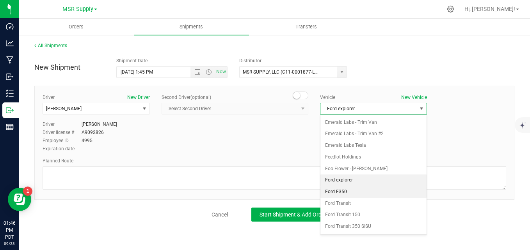
scroll to position [445, 0]
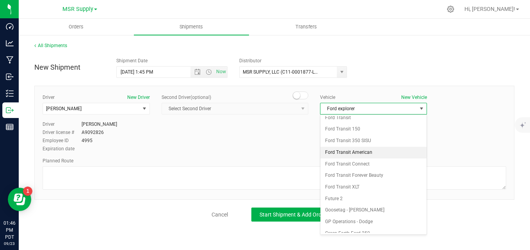
click at [374, 155] on li "Ford Transit American" at bounding box center [373, 153] width 107 height 12
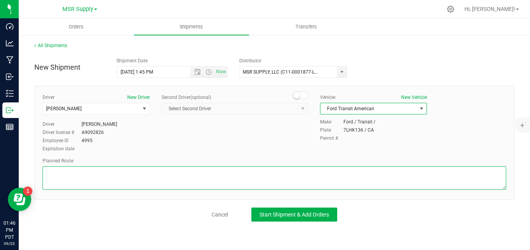
click at [248, 172] on textarea at bounding box center [274, 178] width 463 height 23
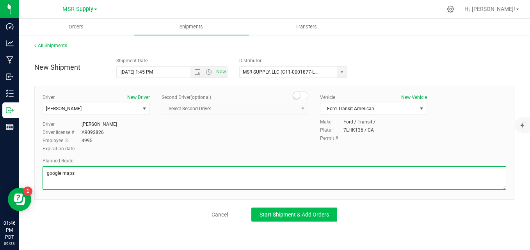
type textarea "google maps"
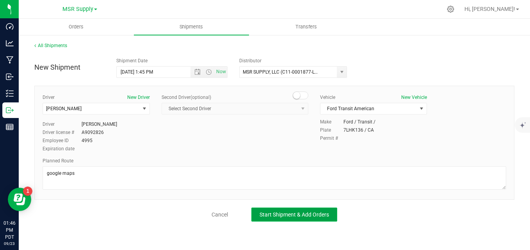
click at [290, 212] on span "Start Shipment & Add Orders" at bounding box center [293, 215] width 69 height 6
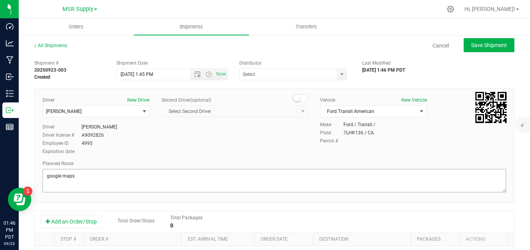
type input "MSR SUPPLY, LLC (C11-0001877-LIC)"
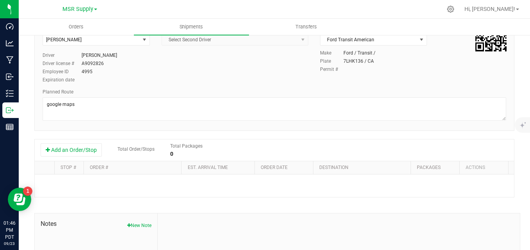
scroll to position [78, 0]
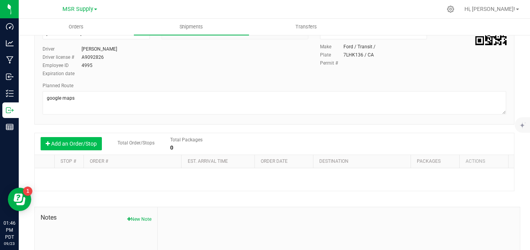
click at [94, 147] on button "Add an Order/Stop" at bounding box center [71, 143] width 61 height 13
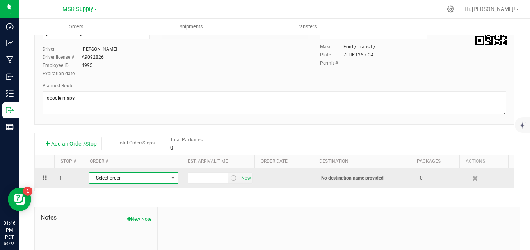
click at [121, 179] on span "Select order" at bounding box center [128, 178] width 79 height 11
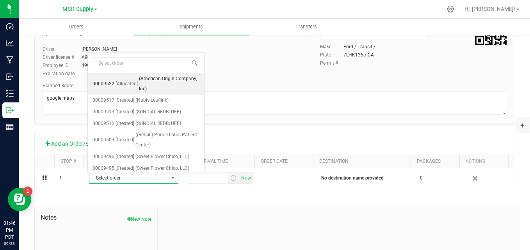
click at [140, 91] on span "(American Origin Company, Inc)" at bounding box center [169, 84] width 60 height 20
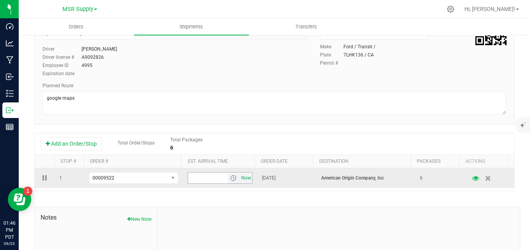
click at [242, 181] on span "Now" at bounding box center [245, 178] width 13 height 11
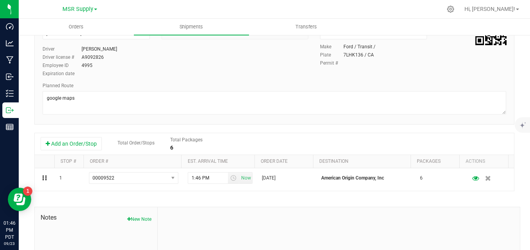
scroll to position [0, 0]
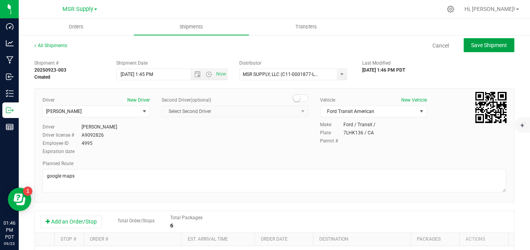
click at [471, 50] on button "Save Shipment" at bounding box center [488, 45] width 51 height 14
type input "[DATE] 8:45 PM"
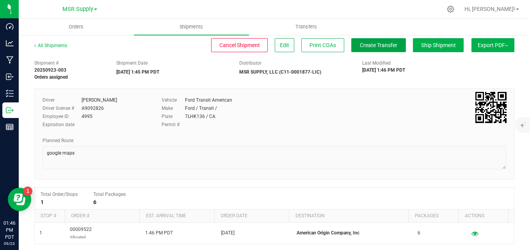
click at [363, 50] on button "Create Transfer" at bounding box center [378, 45] width 55 height 14
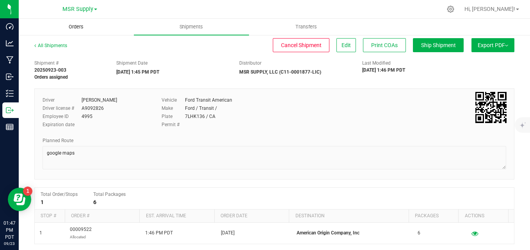
click at [80, 24] on span "Orders" at bounding box center [76, 26] width 36 height 7
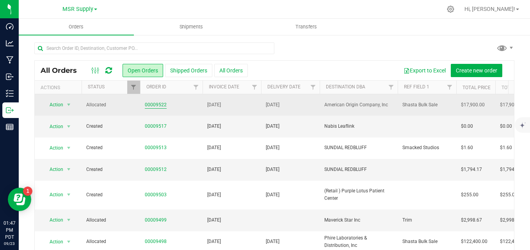
click at [153, 103] on link "00009522" at bounding box center [156, 104] width 22 height 7
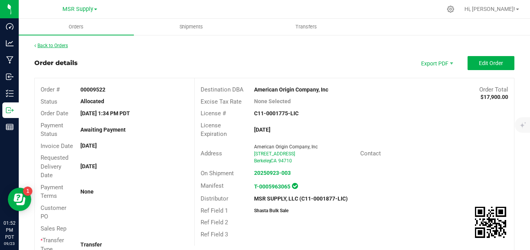
click at [43, 46] on link "Back to Orders" at bounding box center [51, 45] width 34 height 5
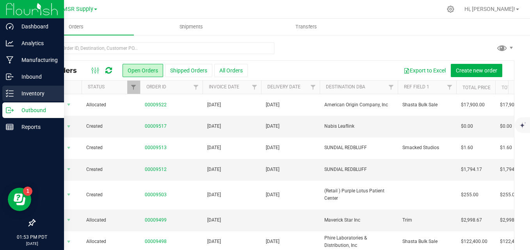
click at [4, 96] on div "Inventory" at bounding box center [33, 94] width 62 height 16
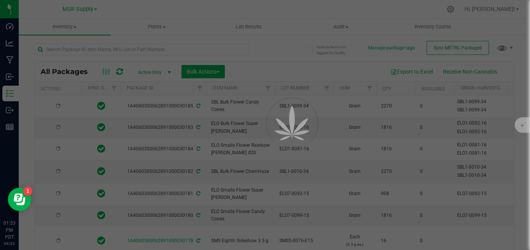
click at [118, 48] on div at bounding box center [265, 125] width 530 height 250
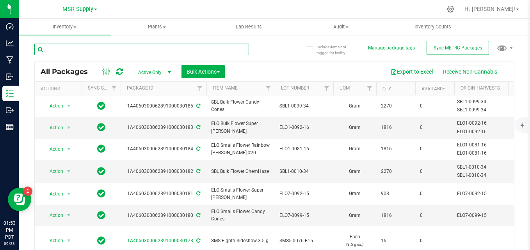
click at [118, 49] on input "text" at bounding box center [141, 50] width 215 height 12
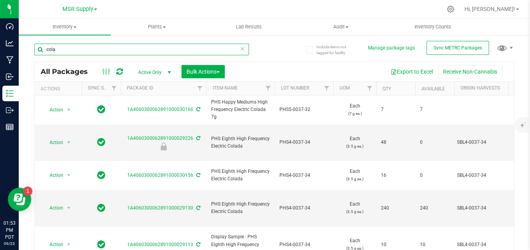
click at [44, 51] on input "cola" at bounding box center [141, 50] width 215 height 12
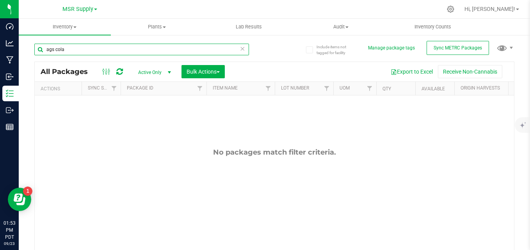
type input "ags cola"
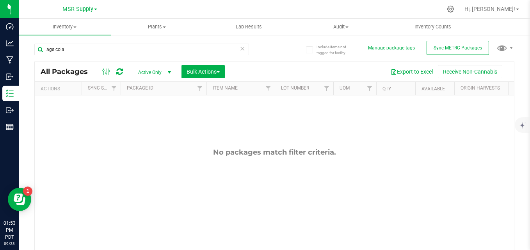
click at [240, 49] on icon at bounding box center [242, 48] width 5 height 9
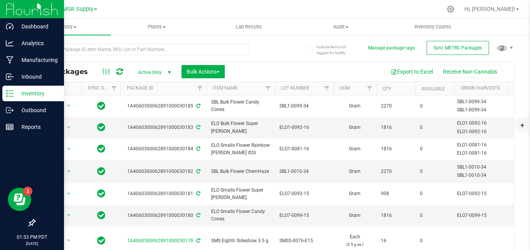
click at [10, 91] on icon at bounding box center [10, 94] width 8 height 8
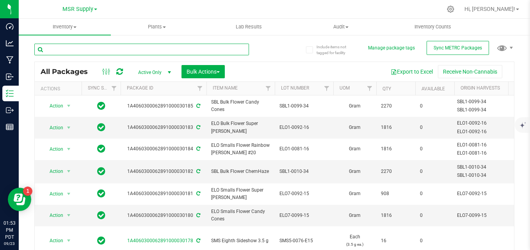
click at [89, 50] on input "text" at bounding box center [141, 50] width 215 height 12
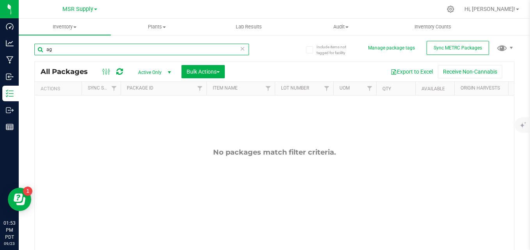
type input "a"
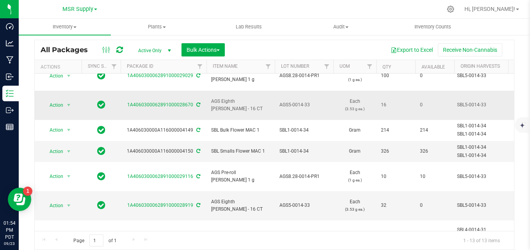
scroll to position [117, 0]
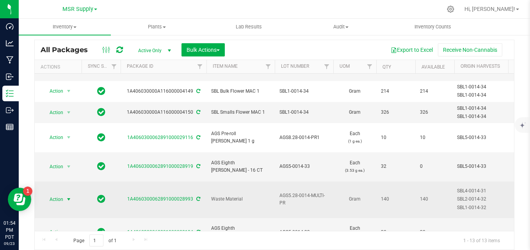
type input "0014"
click at [55, 194] on span "Action" at bounding box center [53, 199] width 21 height 11
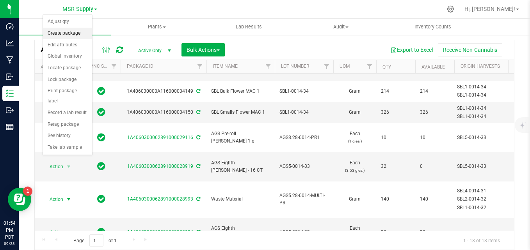
click at [65, 36] on li "Create package" at bounding box center [67, 34] width 49 height 12
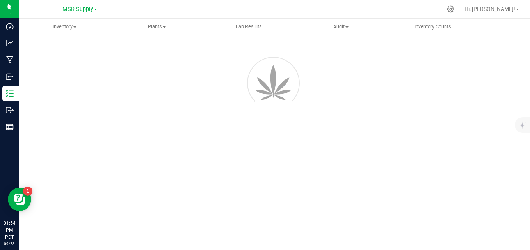
scroll to position [28, 0]
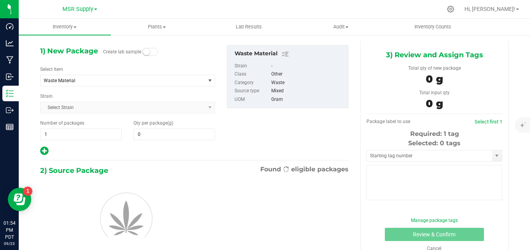
type input "0.0000"
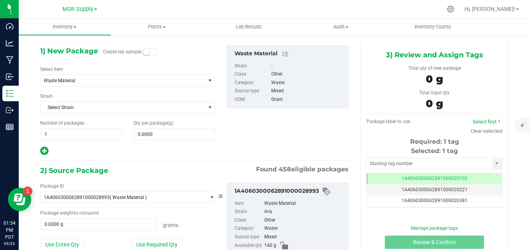
scroll to position [0, 0]
click at [129, 83] on span "Waste Material" at bounding box center [120, 80] width 152 height 5
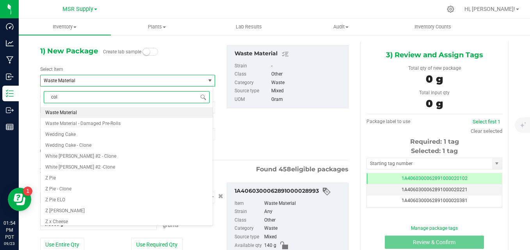
type input "cola"
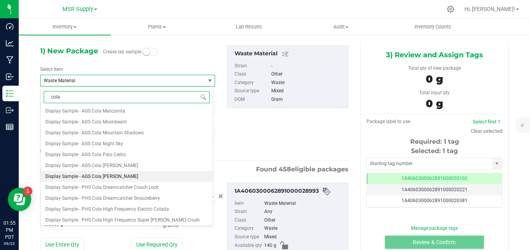
click at [110, 176] on span "Display Sample - AGS Cola [PERSON_NAME]" at bounding box center [91, 176] width 93 height 5
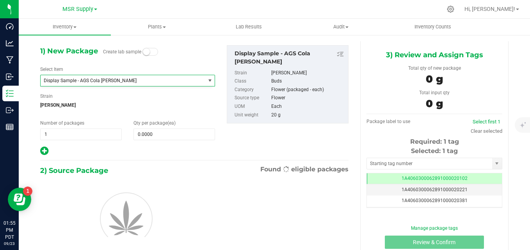
type input "0"
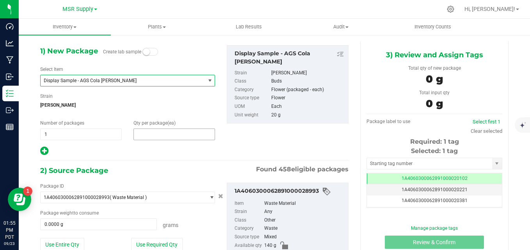
click at [173, 139] on span at bounding box center [174, 135] width 82 height 12
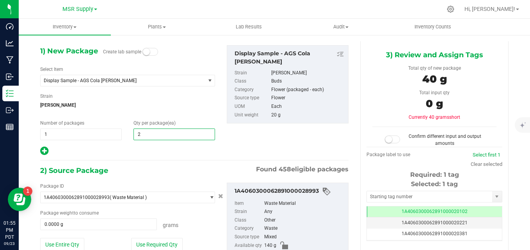
type input "20"
click at [291, 137] on div "1) New Package Create lab sample Select Item Display Sample - AGS Cola [PERSON_…" at bounding box center [194, 100] width 320 height 111
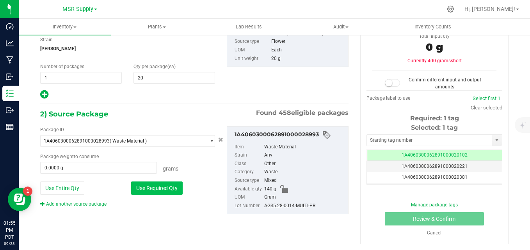
click at [175, 188] on button "Use Required Qty" at bounding box center [156, 188] width 51 height 13
type input "140.0000 g"
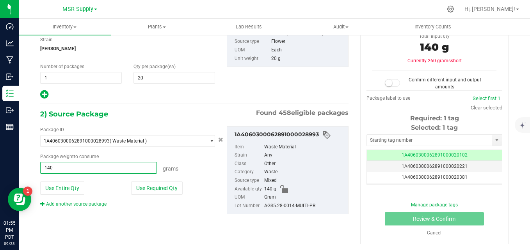
click at [118, 167] on span "140.0000 g 140" at bounding box center [98, 168] width 117 height 12
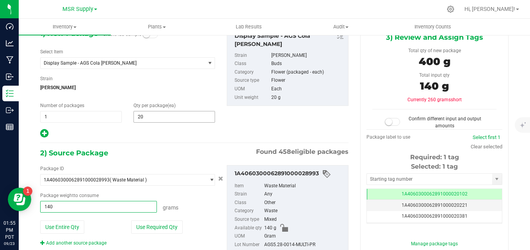
click at [160, 115] on span "20 20" at bounding box center [174, 117] width 82 height 12
type input "2"
type input "1"
click at [266, 115] on div "1) New Package Create lab sample Select Item Display Sample - AGS Cola [PERSON_…" at bounding box center [194, 83] width 320 height 111
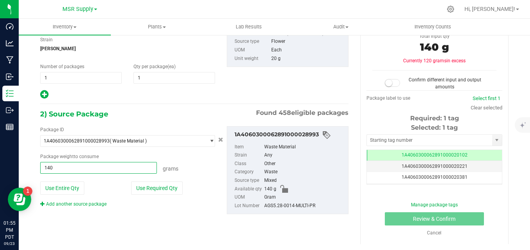
click at [93, 169] on span "140.0000 g 140" at bounding box center [98, 168] width 117 height 12
type input "1"
type input "20"
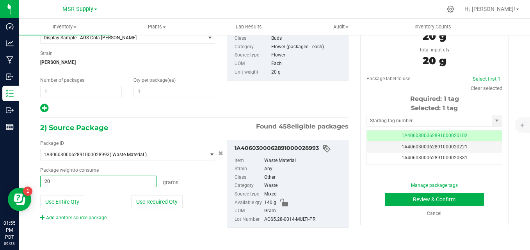
type input "20.0000 g"
click at [154, 135] on div "Package ID 1A4060300062891000028993 ( Waste Material ) 1A406030000A116000003958…" at bounding box center [194, 184] width 320 height 101
click at [413, 123] on input "text" at bounding box center [429, 120] width 125 height 11
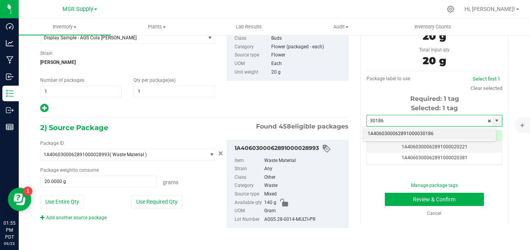
click at [385, 137] on li "1A4060300062891000030186" at bounding box center [429, 134] width 133 height 12
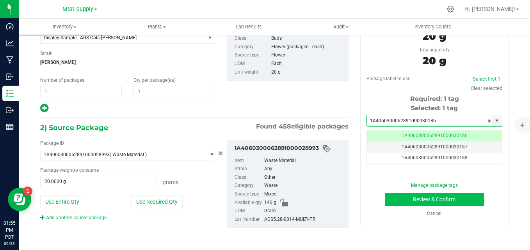
type input "1A4060300062891000030186"
click at [389, 198] on button "Review & Confirm" at bounding box center [434, 199] width 99 height 13
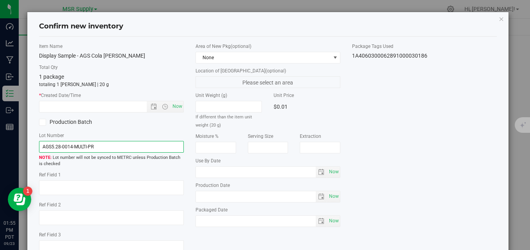
click at [119, 147] on input "AGS5.28-0014-MULTI-PR" at bounding box center [111, 147] width 145 height 12
type input "A"
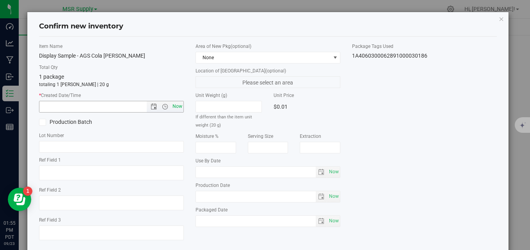
click at [176, 103] on span "Now" at bounding box center [177, 106] width 13 height 11
type input "[DATE] 1:55 PM"
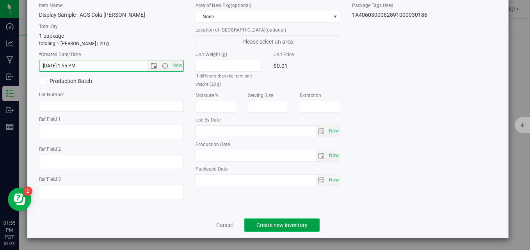
click at [291, 225] on span "Create new inventory" at bounding box center [281, 225] width 51 height 6
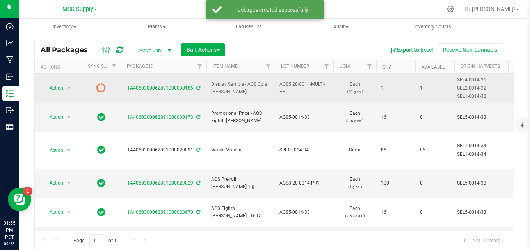
click at [196, 89] on icon at bounding box center [198, 88] width 4 height 5
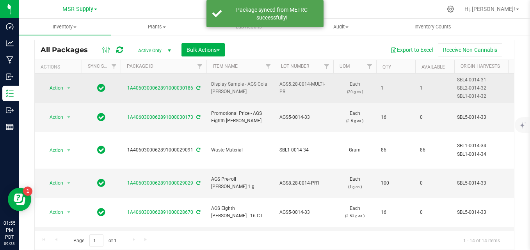
click at [286, 91] on span "AGS5.28-0014-MULTI-PR" at bounding box center [303, 88] width 49 height 15
type input "A"
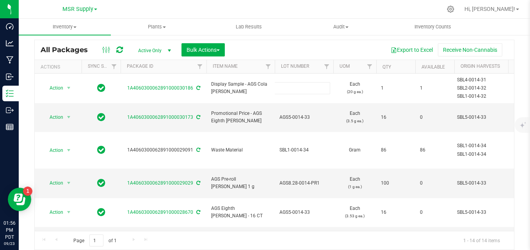
click at [272, 51] on div "All Packages Active Only Active Only Lab Samples Locked All External Internal B…" at bounding box center [274, 145] width 480 height 211
click at [329, 45] on div "Export to Excel Receive Non-Cannabis" at bounding box center [369, 49] width 277 height 13
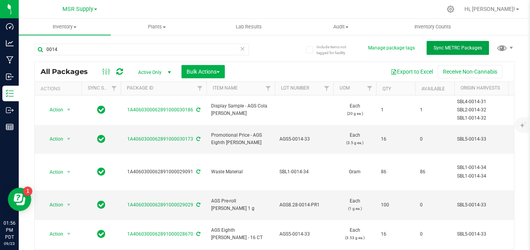
click at [458, 44] on button "Sync METRC Packages" at bounding box center [457, 48] width 62 height 14
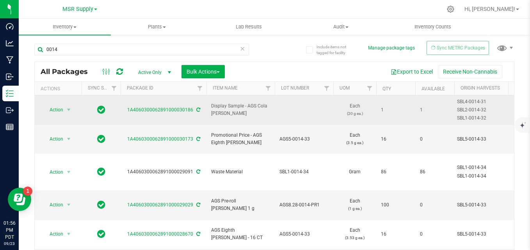
click at [197, 109] on icon at bounding box center [198, 110] width 4 height 5
click at [55, 110] on span "Action" at bounding box center [53, 110] width 21 height 11
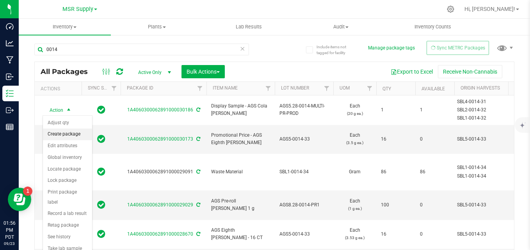
click at [68, 138] on li "Create package" at bounding box center [67, 135] width 49 height 12
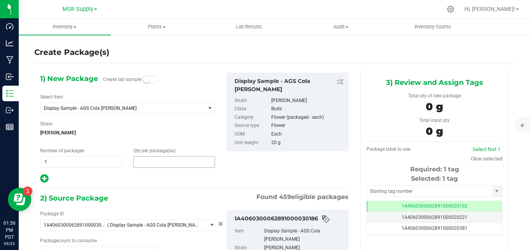
click at [165, 158] on span at bounding box center [174, 162] width 82 height 12
type input "1"
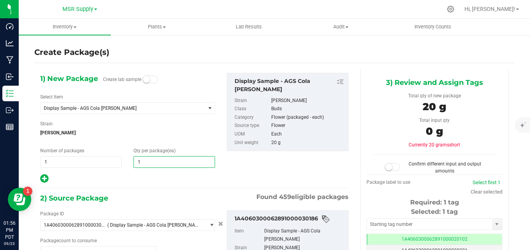
type input "1"
click at [246, 167] on div "1) New Package Create lab sample Select Item Display Sample - AGS Cola [PERSON_…" at bounding box center [194, 128] width 320 height 111
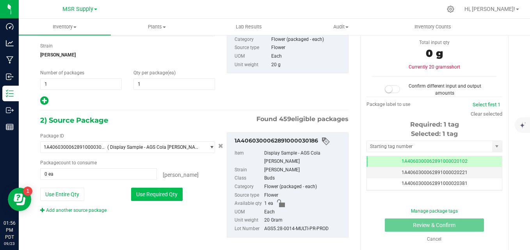
click at [155, 195] on button "Use Required Qty" at bounding box center [156, 194] width 51 height 13
type input "1 ea"
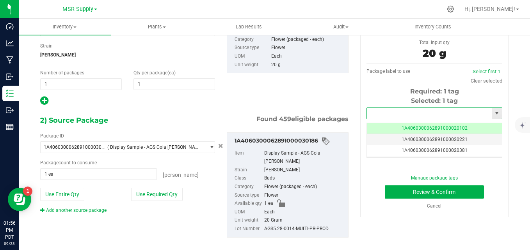
click at [423, 115] on input "text" at bounding box center [429, 113] width 125 height 11
click at [426, 124] on li "1A4060300062891000030187" at bounding box center [429, 127] width 133 height 12
type input "1A4060300062891000030187"
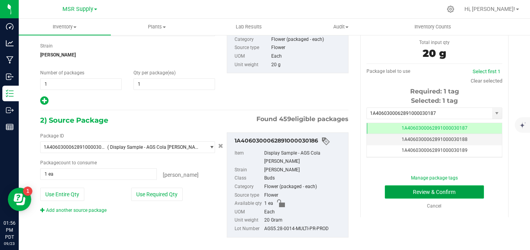
click at [405, 194] on button "Review & Confirm" at bounding box center [434, 192] width 99 height 13
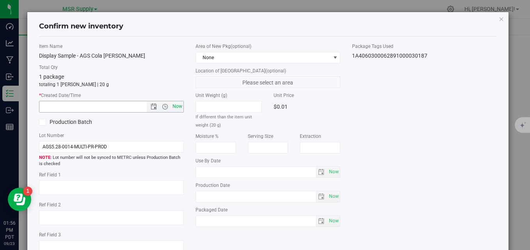
click at [176, 107] on span "Now" at bounding box center [177, 106] width 13 height 11
type input "[DATE] 1:56 PM"
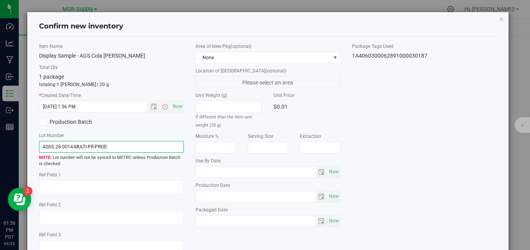
drag, startPoint x: 140, startPoint y: 147, endPoint x: 24, endPoint y: 147, distance: 115.9
click at [27, 147] on div "Confirm new inventory Item Name Display Sample - AGS Cola [PERSON_NAME] Total Q…" at bounding box center [267, 153] width 481 height 282
type input "AGS-0014-COLA"
click at [101, 130] on div "Item Name Display Sample - AGS Cola [PERSON_NAME] Total Qty 1 package totaling …" at bounding box center [111, 152] width 156 height 219
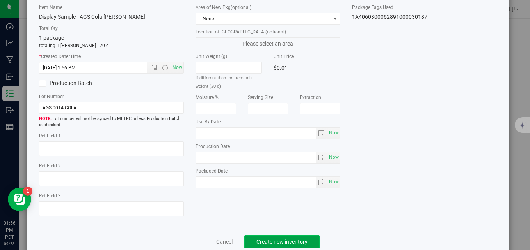
click at [278, 241] on span "Create new inventory" at bounding box center [281, 242] width 51 height 6
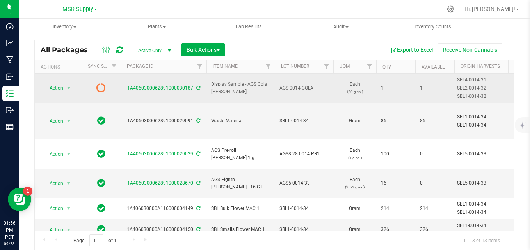
click at [197, 89] on icon at bounding box center [198, 88] width 4 height 5
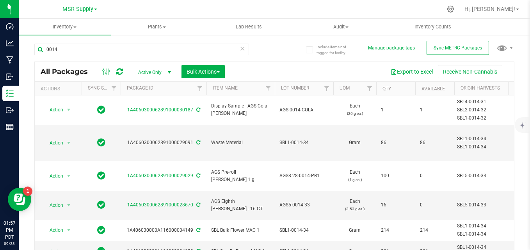
click at [240, 48] on icon at bounding box center [242, 48] width 5 height 9
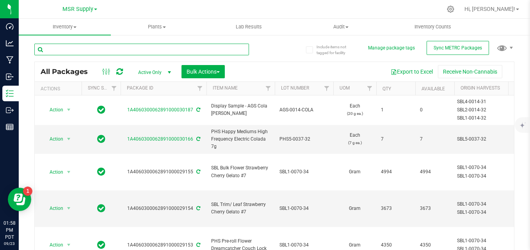
click at [230, 50] on input "text" at bounding box center [141, 50] width 215 height 12
